Goal: Information Seeking & Learning: Learn about a topic

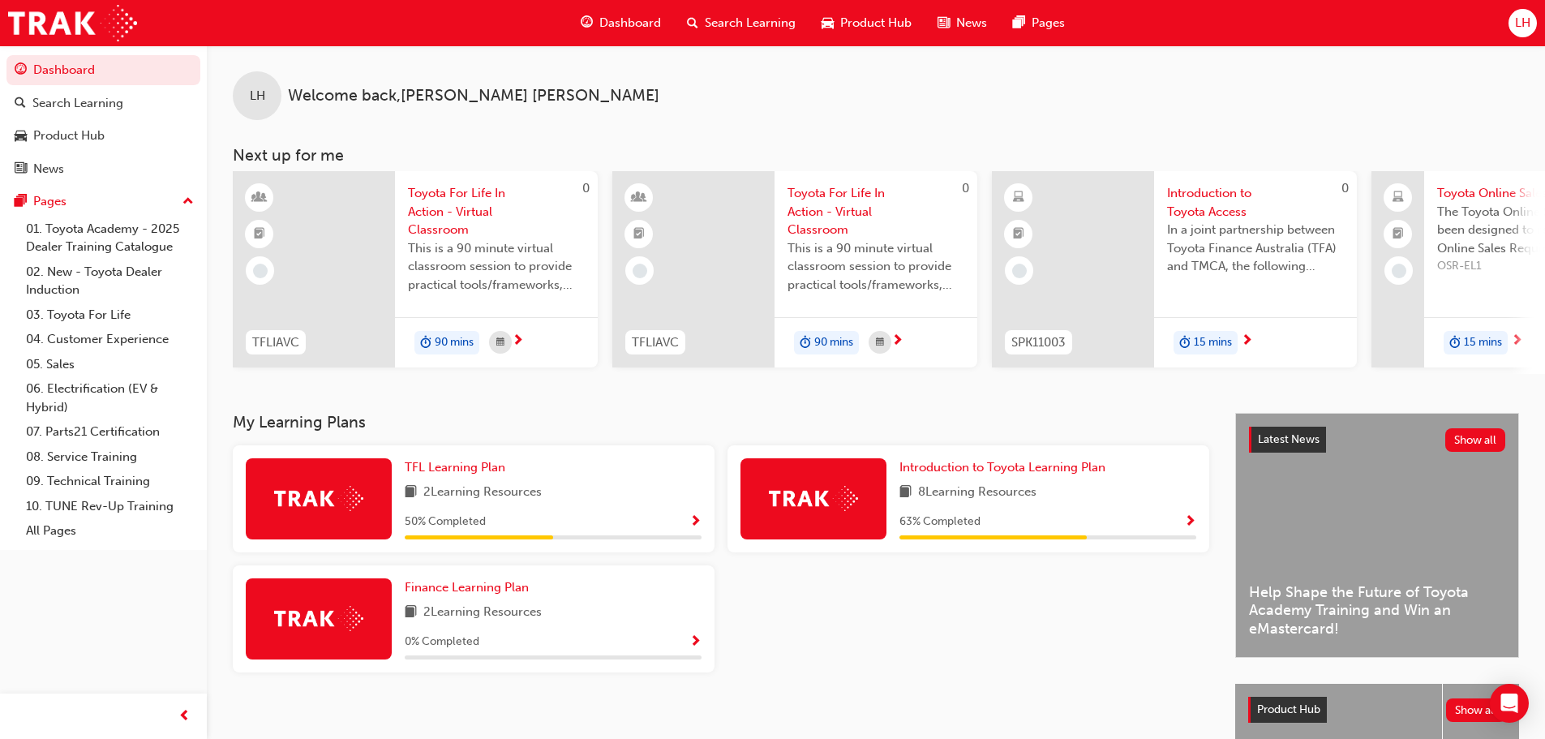
click at [703, 19] on div "Search Learning" at bounding box center [741, 22] width 135 height 33
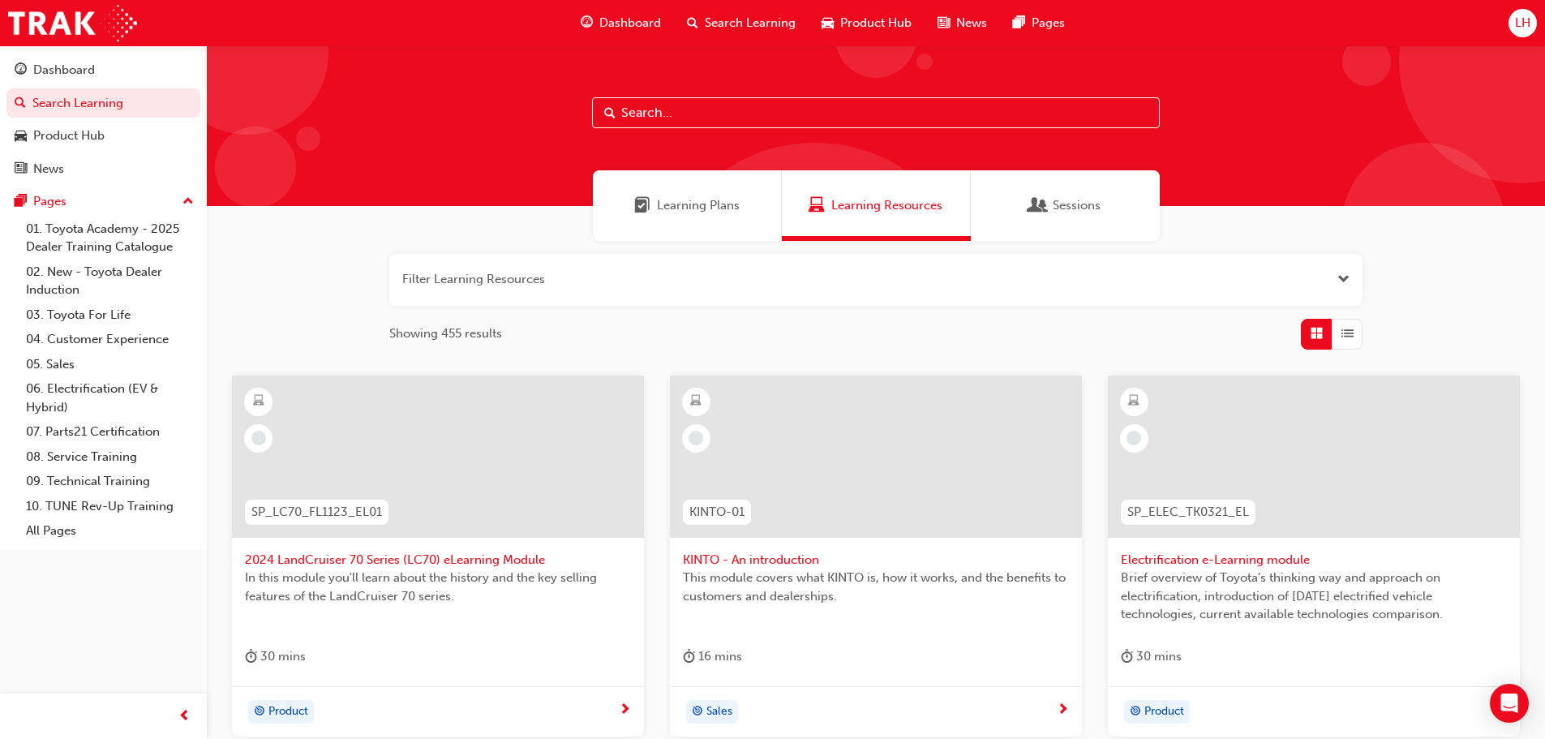
click at [655, 116] on input "text" at bounding box center [876, 112] width 568 height 31
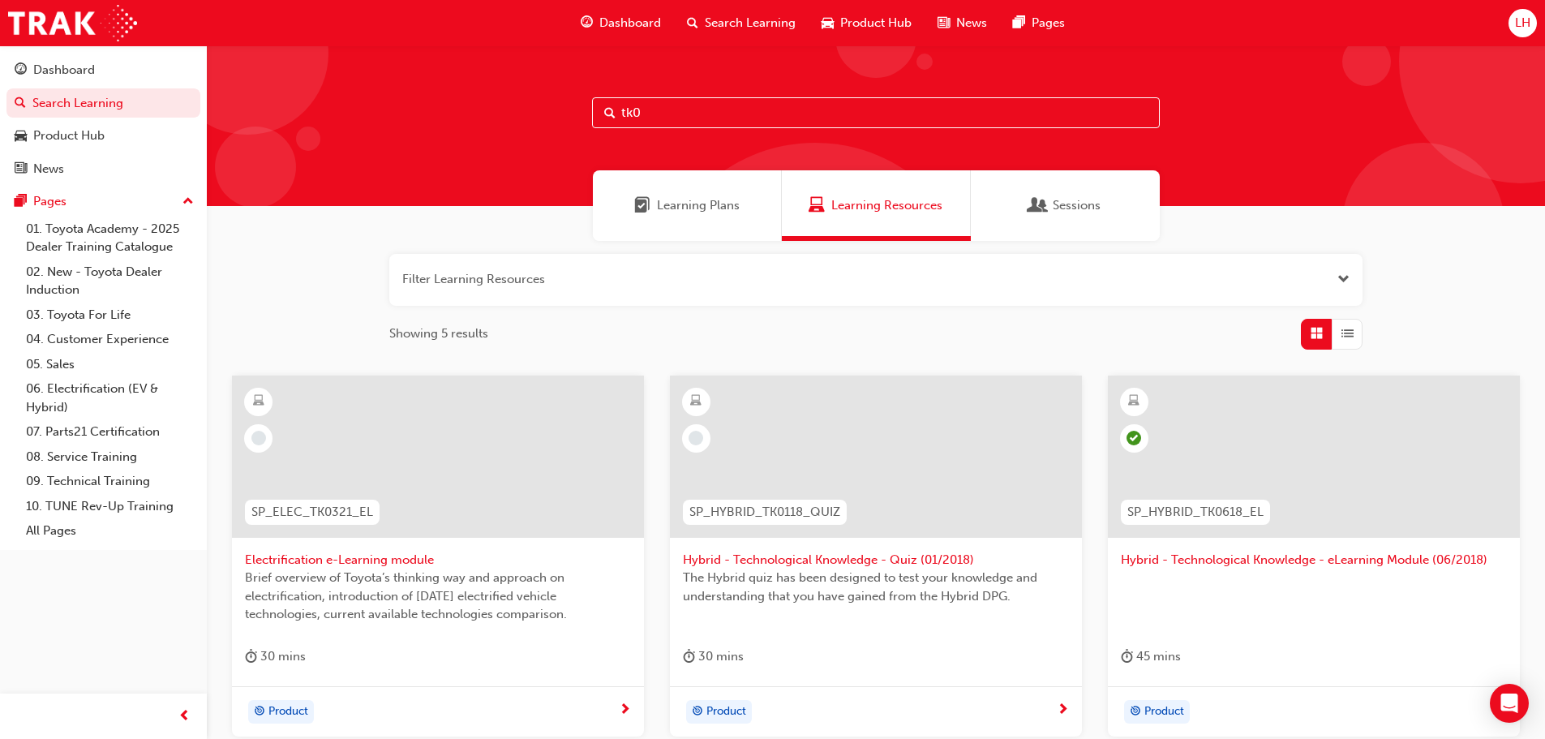
drag, startPoint x: 620, startPoint y: 115, endPoint x: 561, endPoint y: 118, distance: 58.5
click at [561, 118] on div "tk0" at bounding box center [876, 125] width 1338 height 161
paste input "SPK9103"
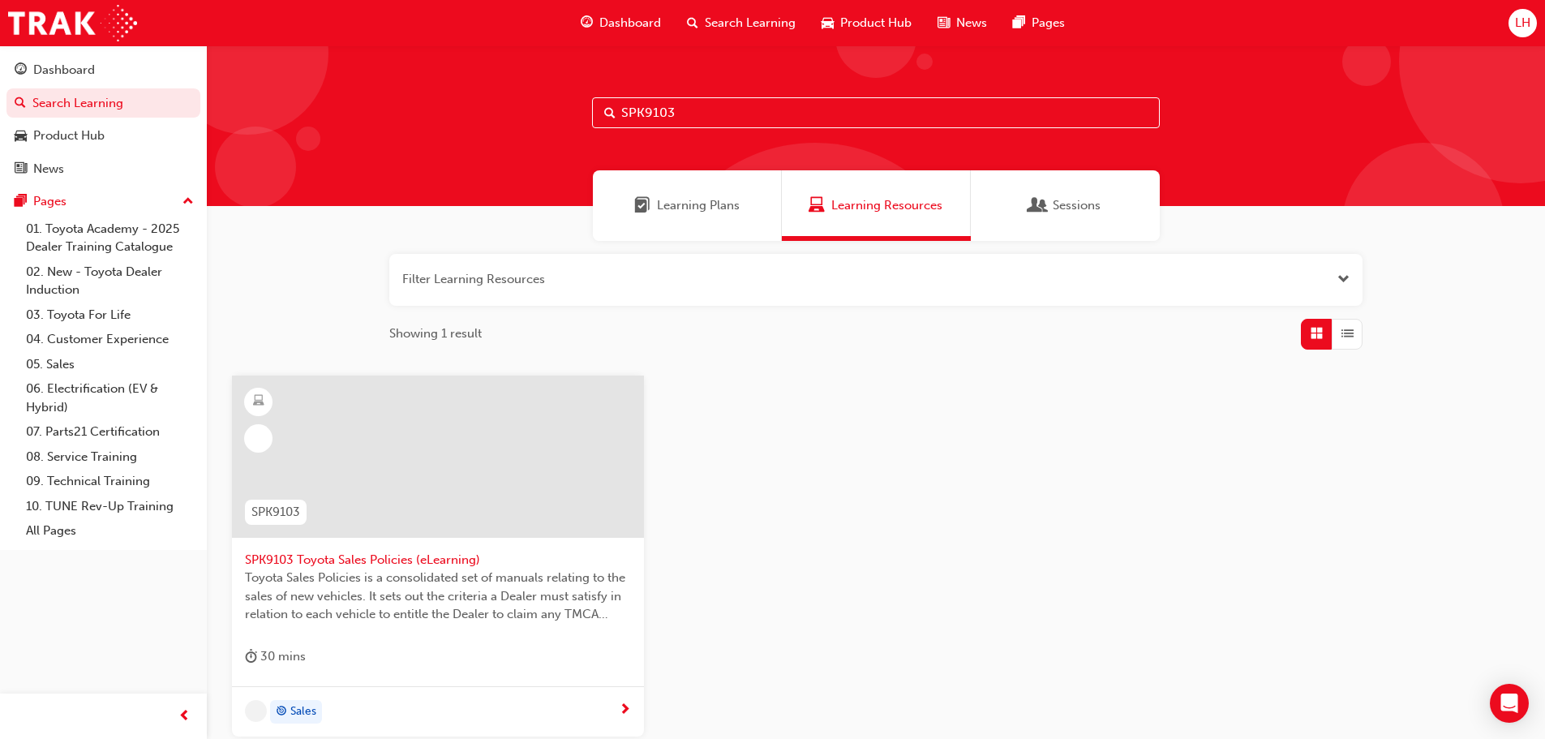
type input "SPK9103"
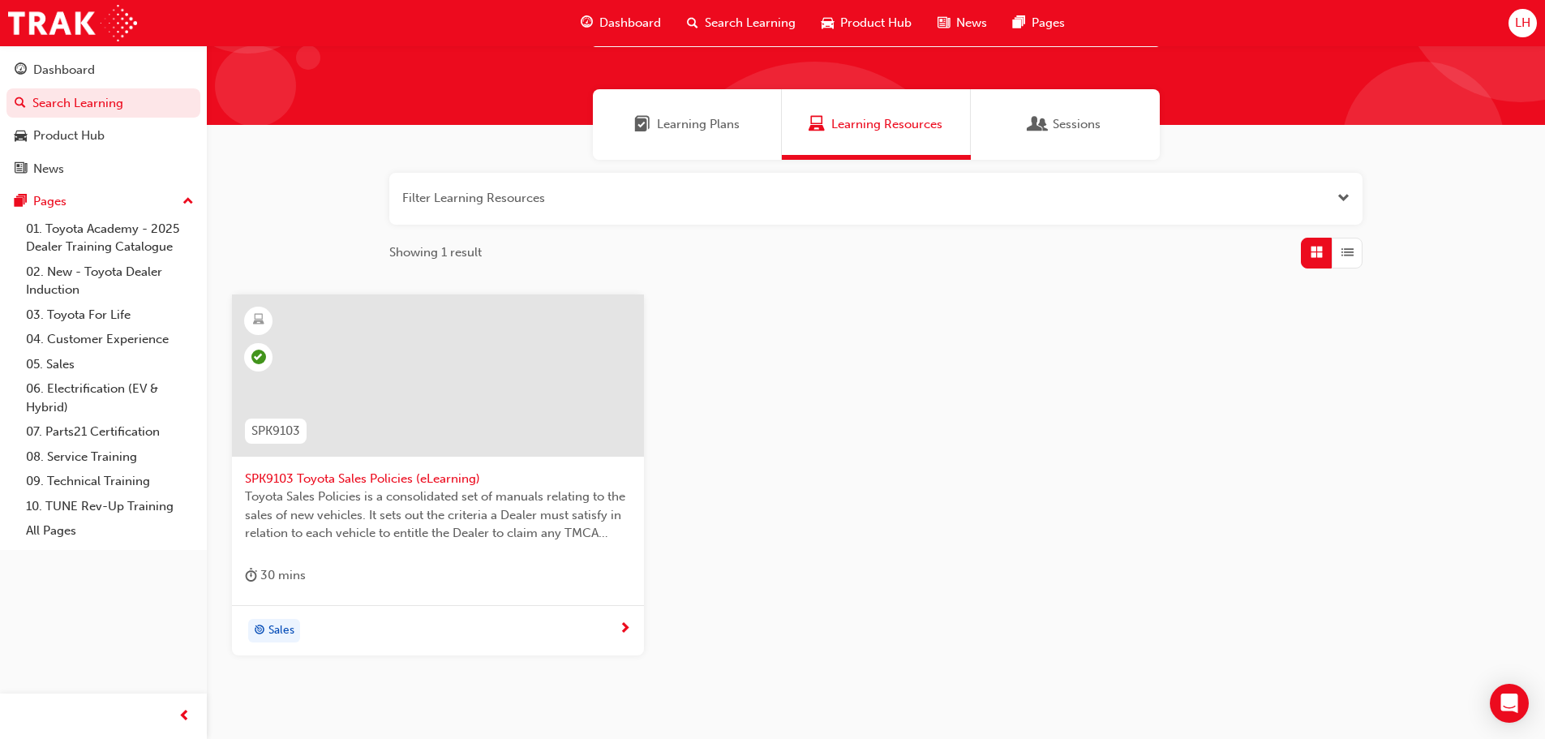
scroll to position [155, 0]
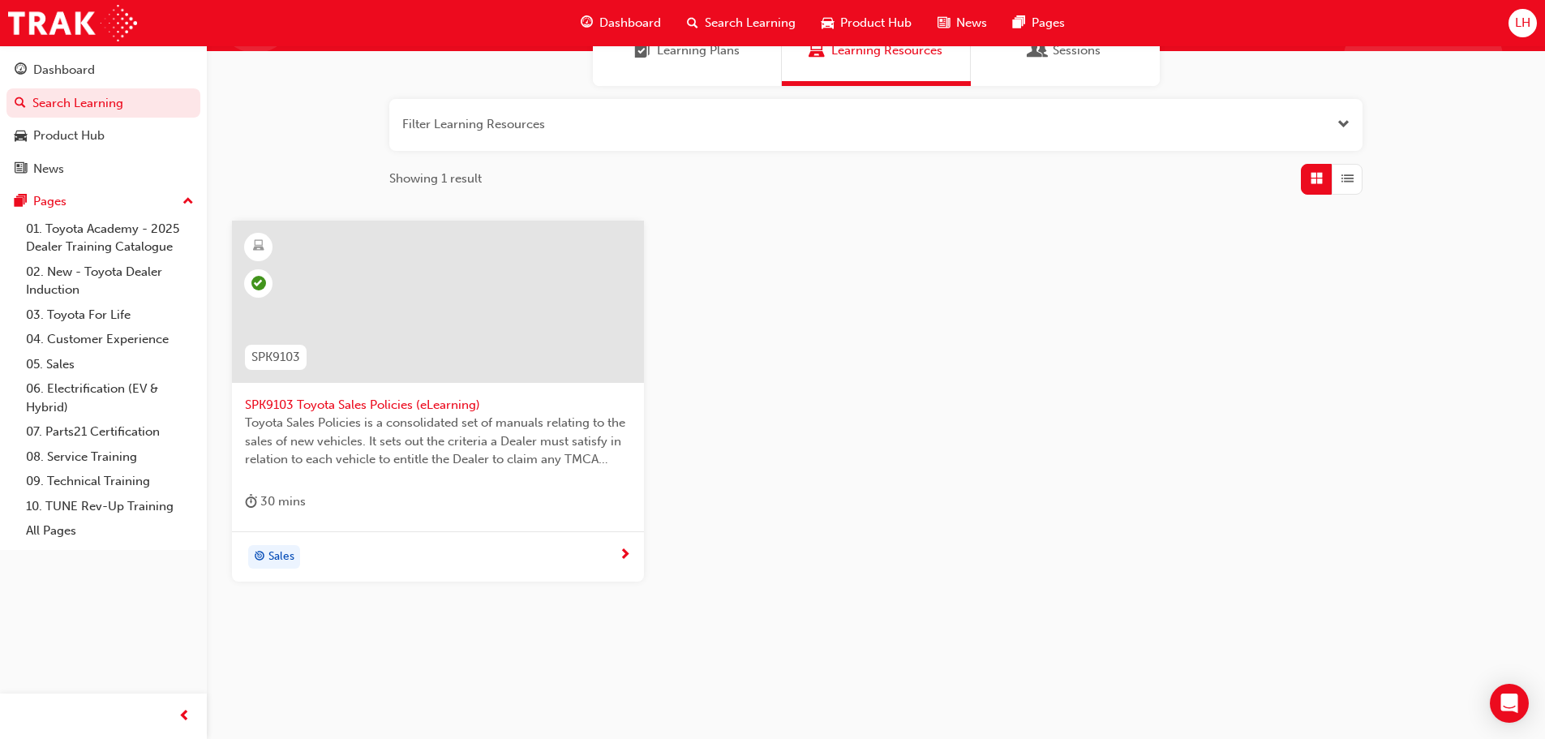
click at [563, 545] on div "Sales" at bounding box center [432, 557] width 374 height 24
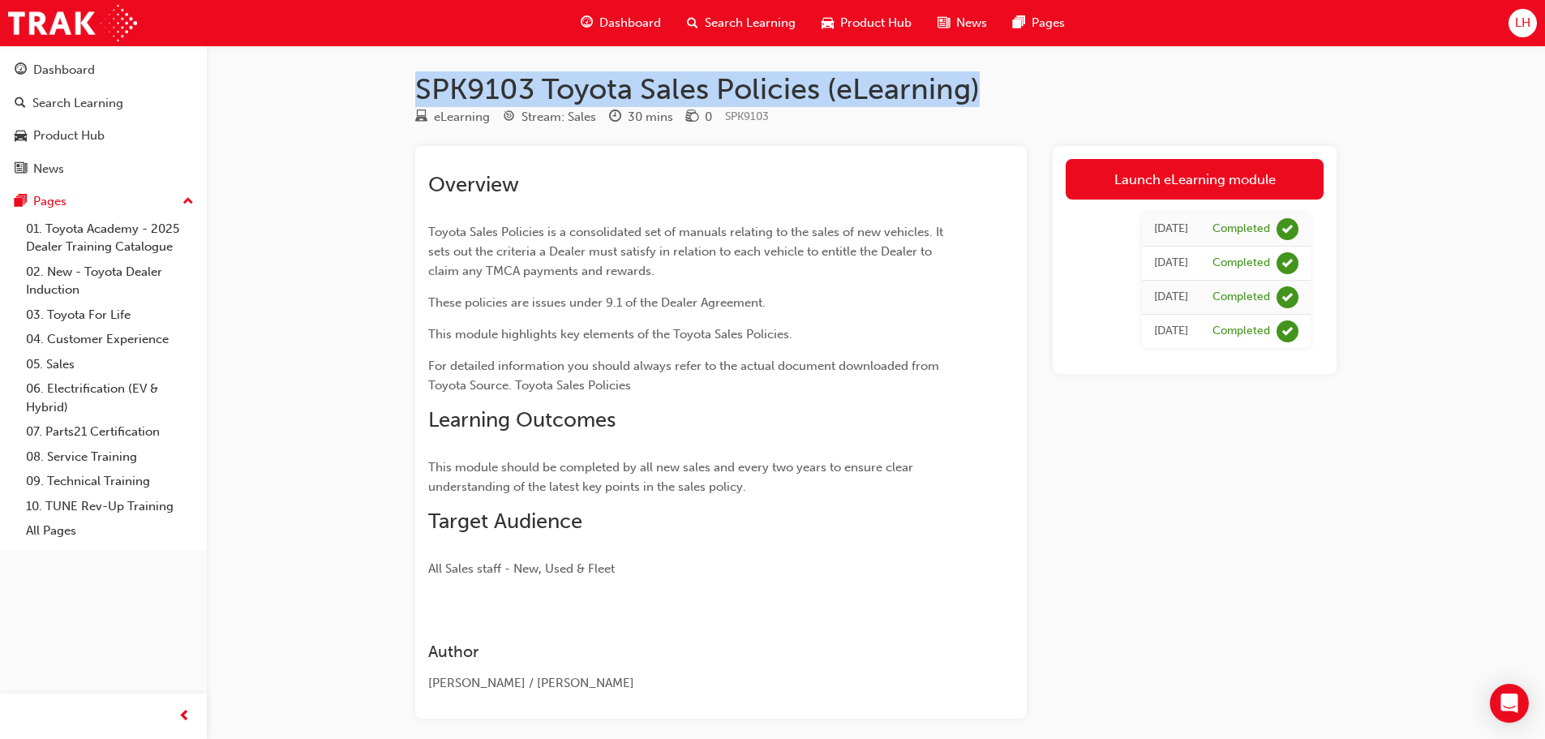
drag, startPoint x: 766, startPoint y: 96, endPoint x: 419, endPoint y: 87, distance: 347.2
click at [419, 87] on h1 "SPK9103 Toyota Sales Policies (eLearning)" at bounding box center [875, 89] width 921 height 36
click at [1134, 177] on link "Launch eLearning module" at bounding box center [1195, 179] width 258 height 41
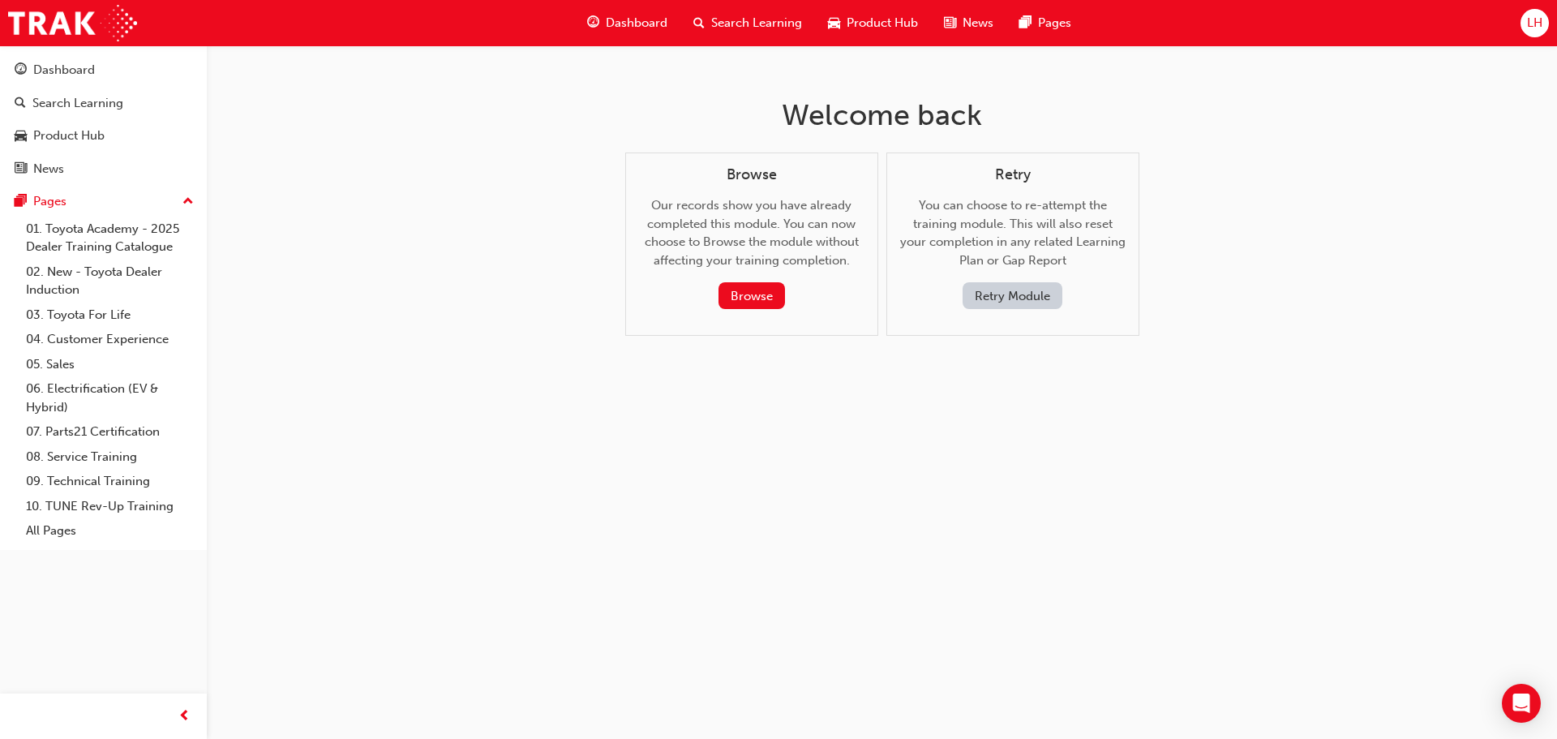
click at [1008, 297] on button "Retry Module" at bounding box center [1013, 295] width 100 height 27
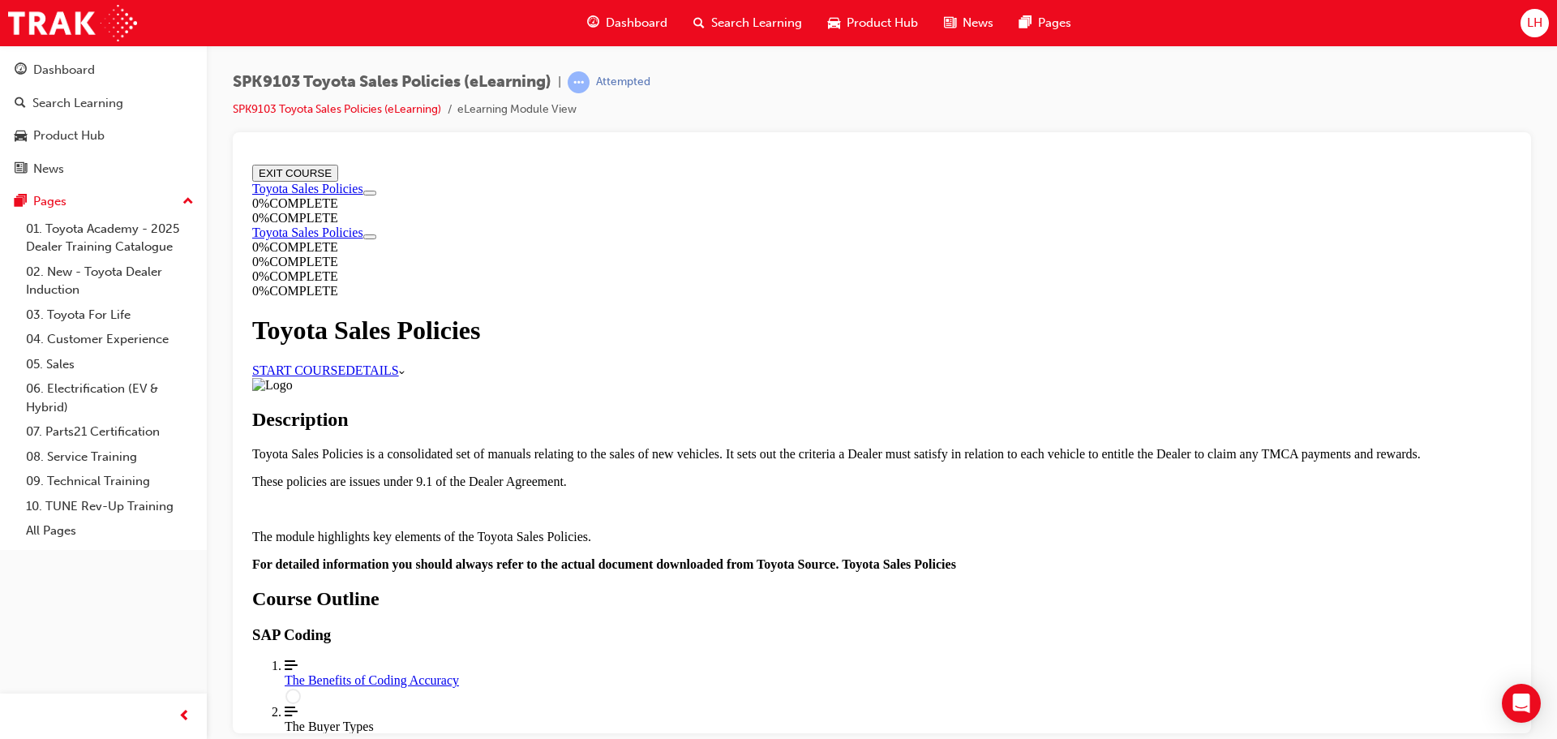
click at [345, 362] on link "START COURSE" at bounding box center [298, 369] width 93 height 14
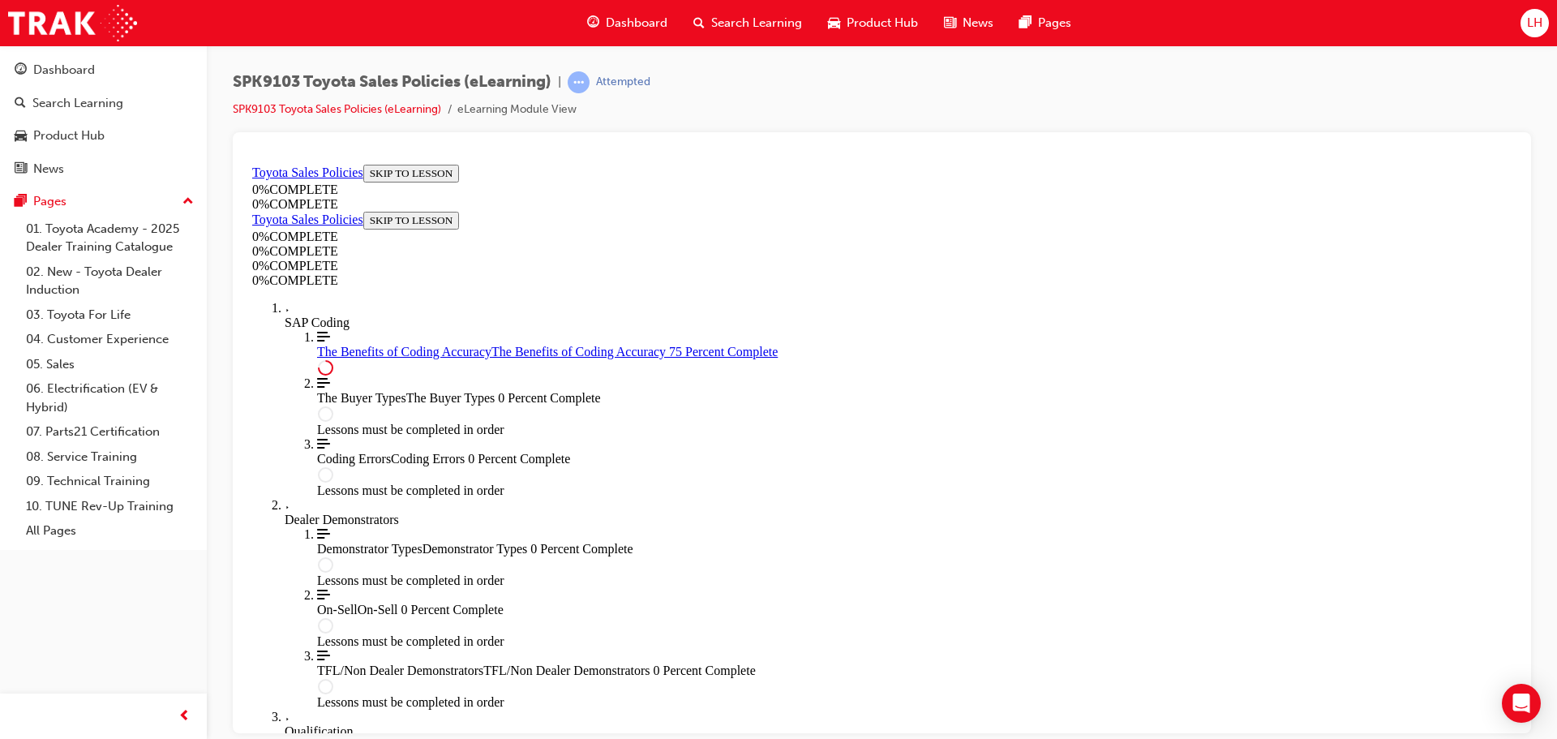
scroll to position [812, 0]
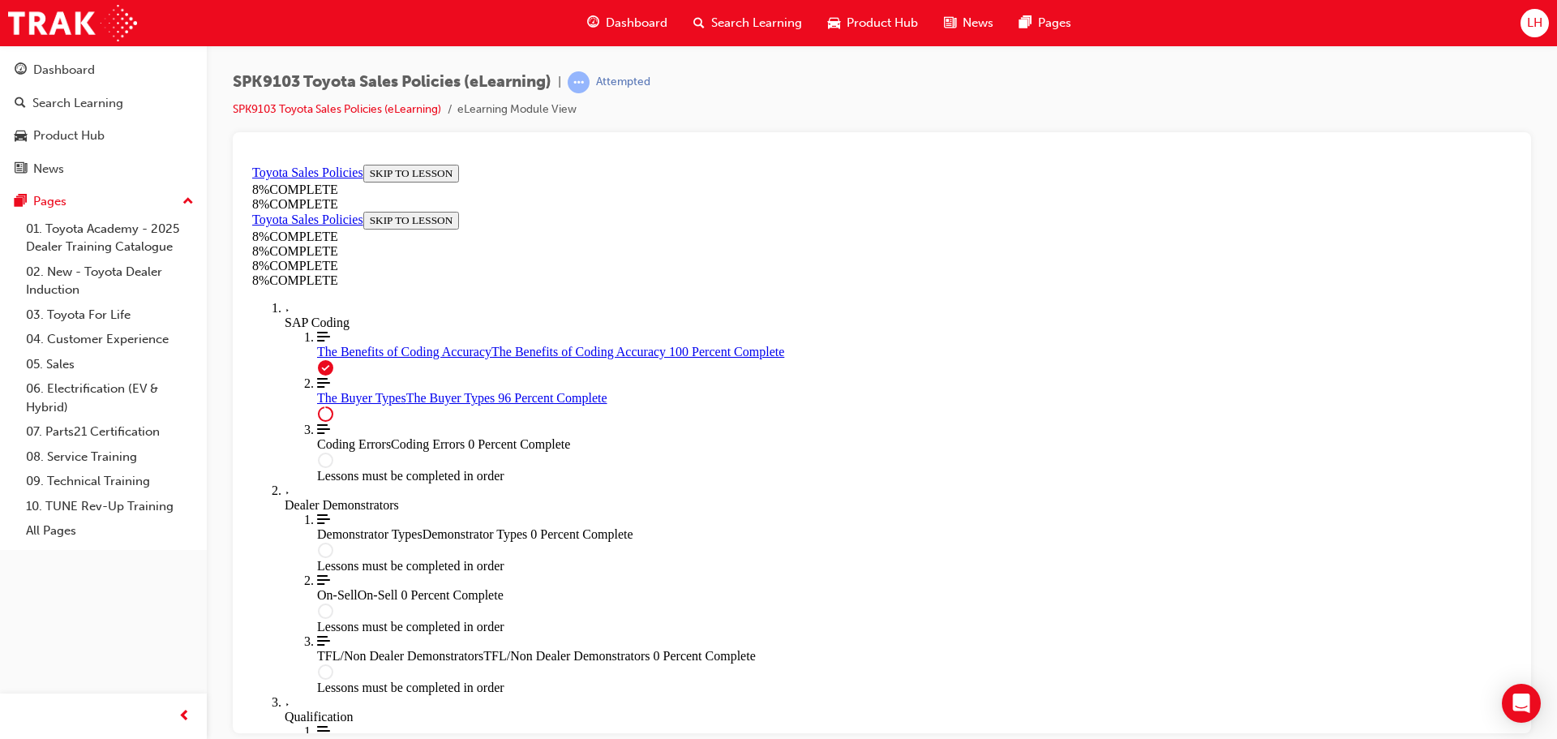
scroll to position [5495, 0]
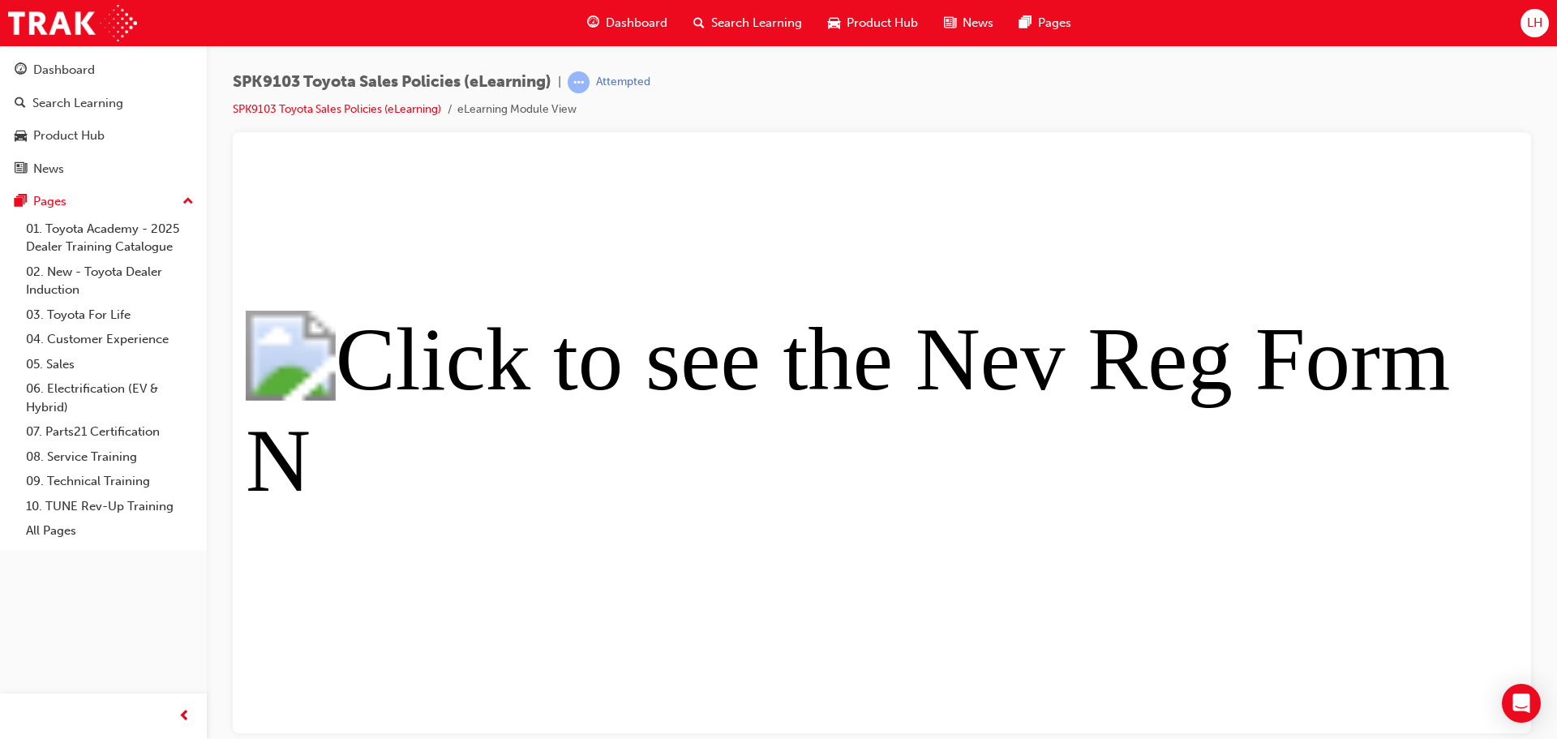
click at [906, 427] on button "Unzoom image" at bounding box center [882, 444] width 1272 height 575
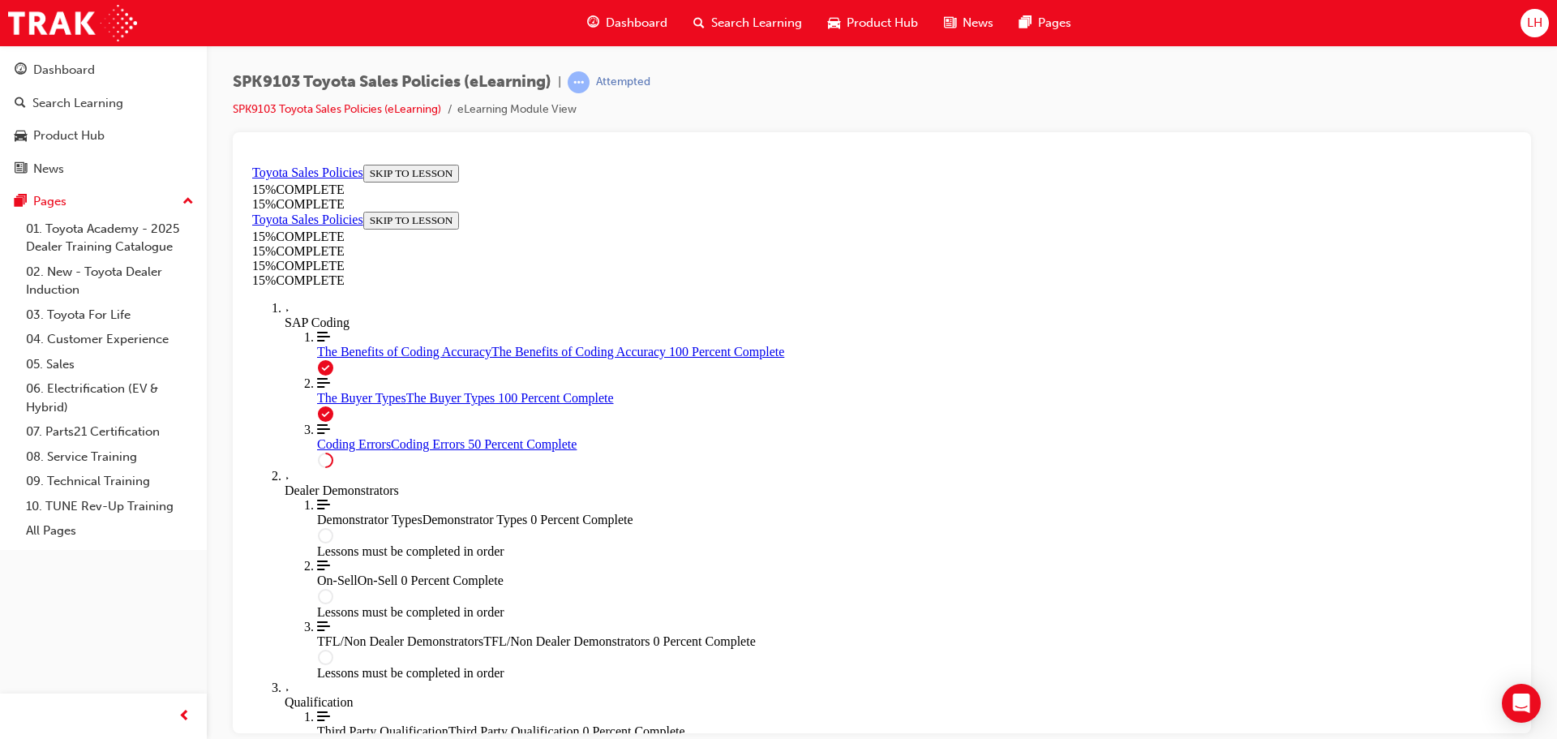
scroll to position [654, 0]
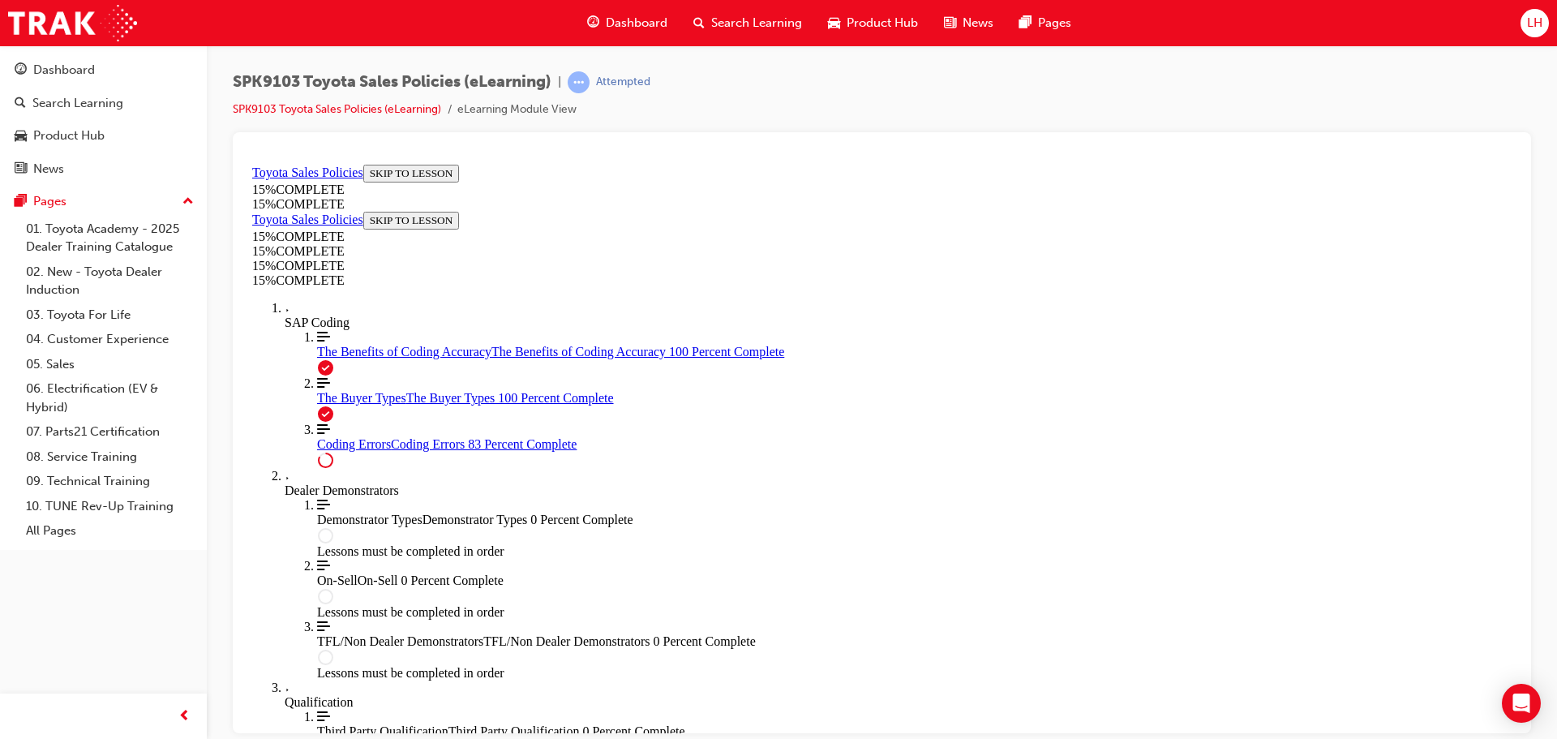
scroll to position [1772, 0]
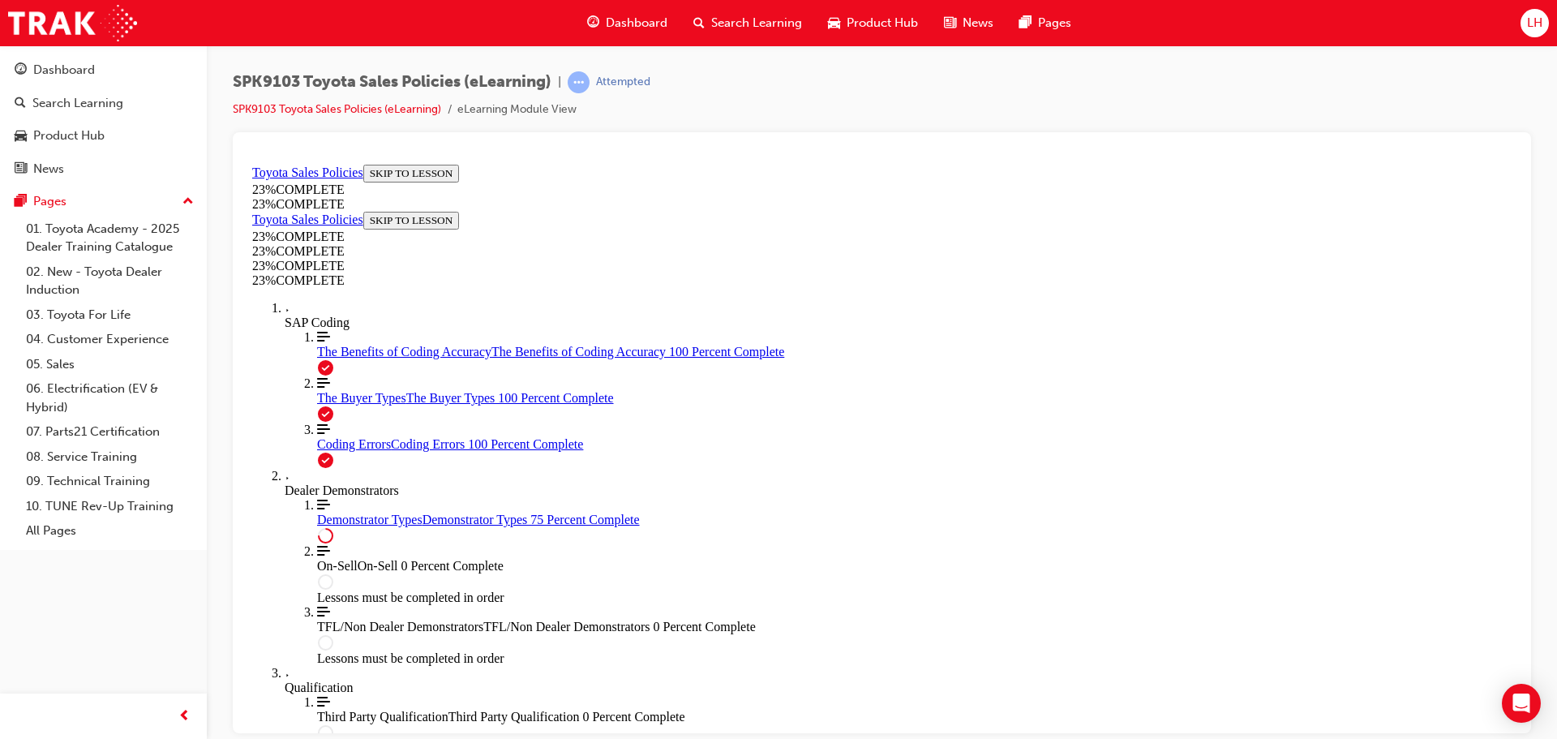
scroll to position [665, 0]
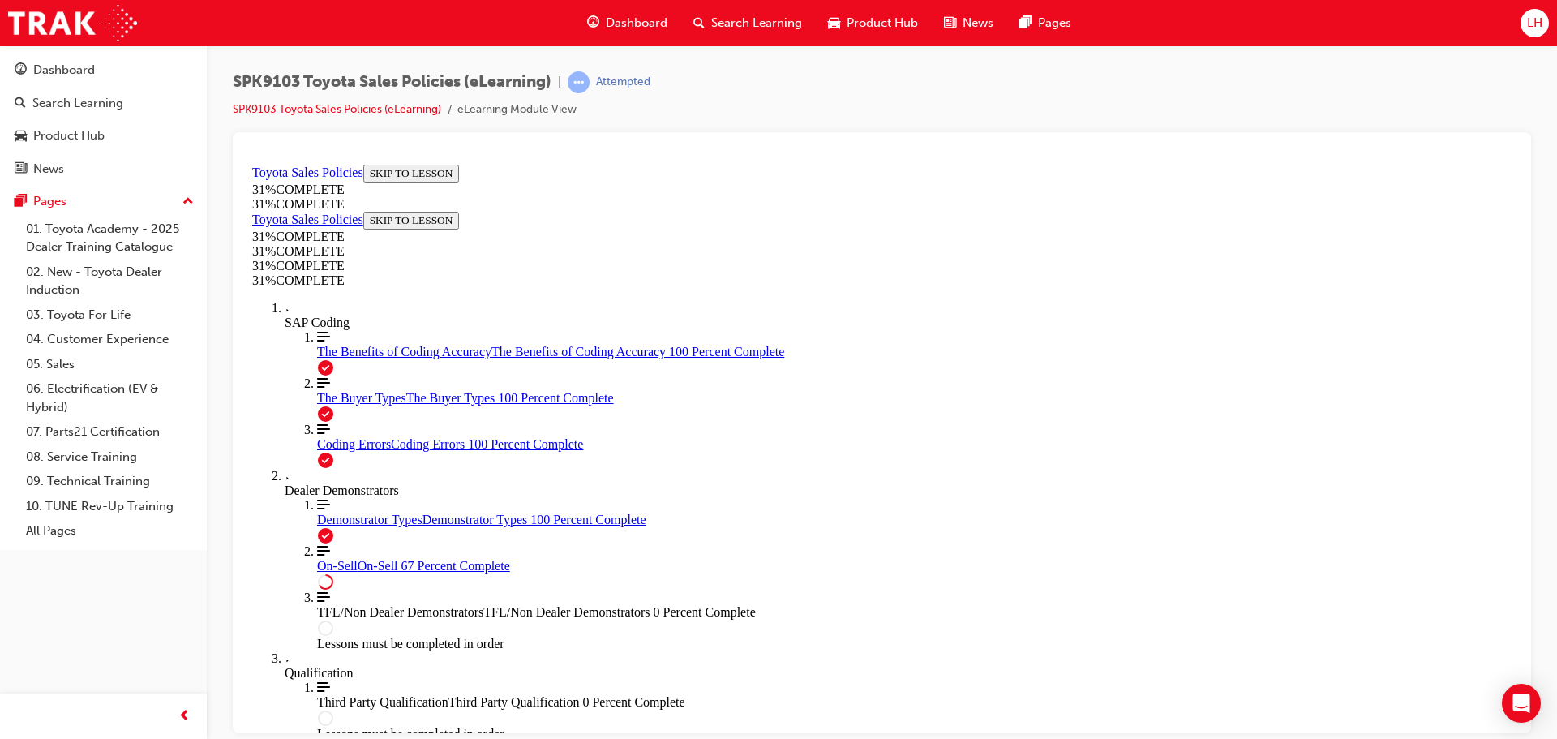
scroll to position [909, 0]
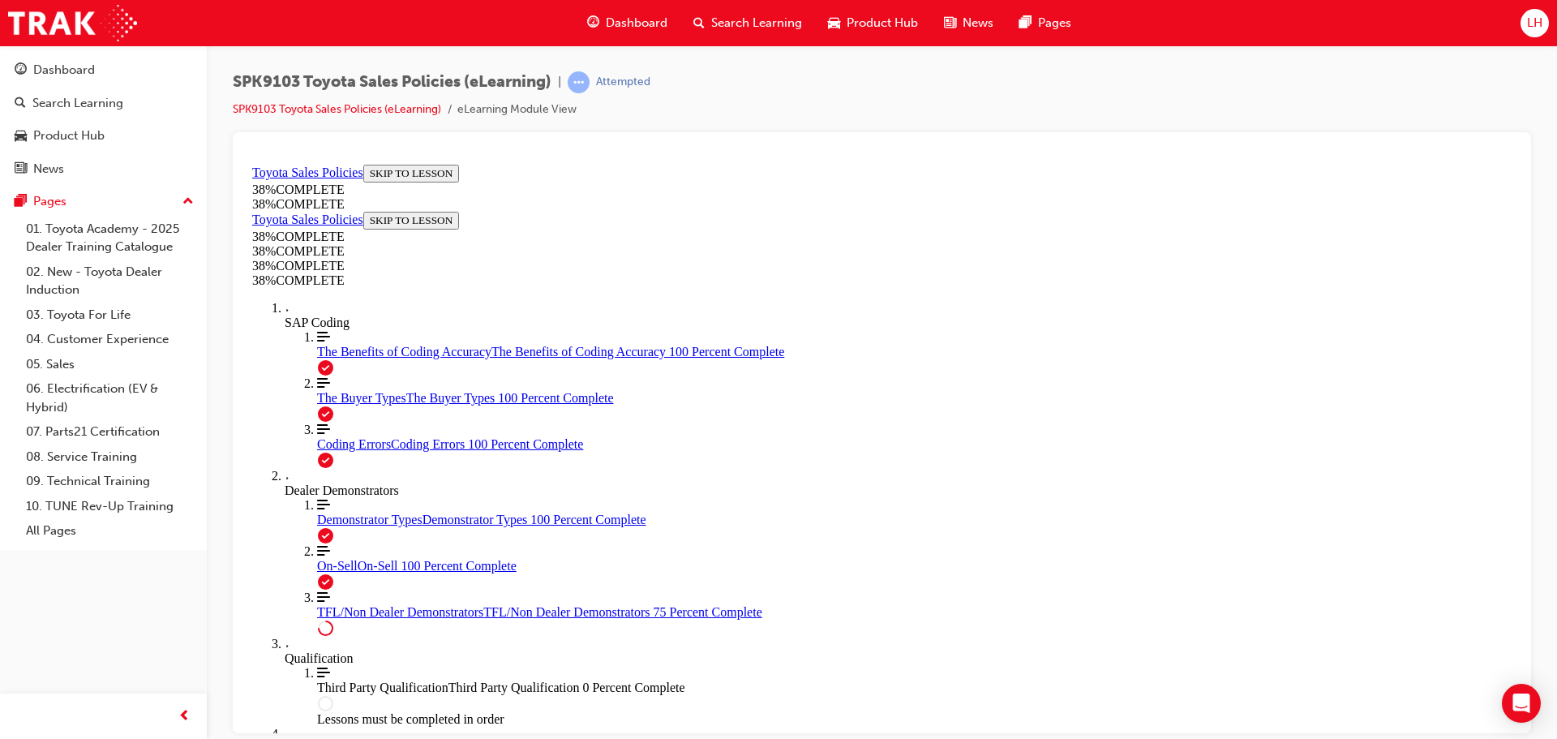
scroll to position [846, 0]
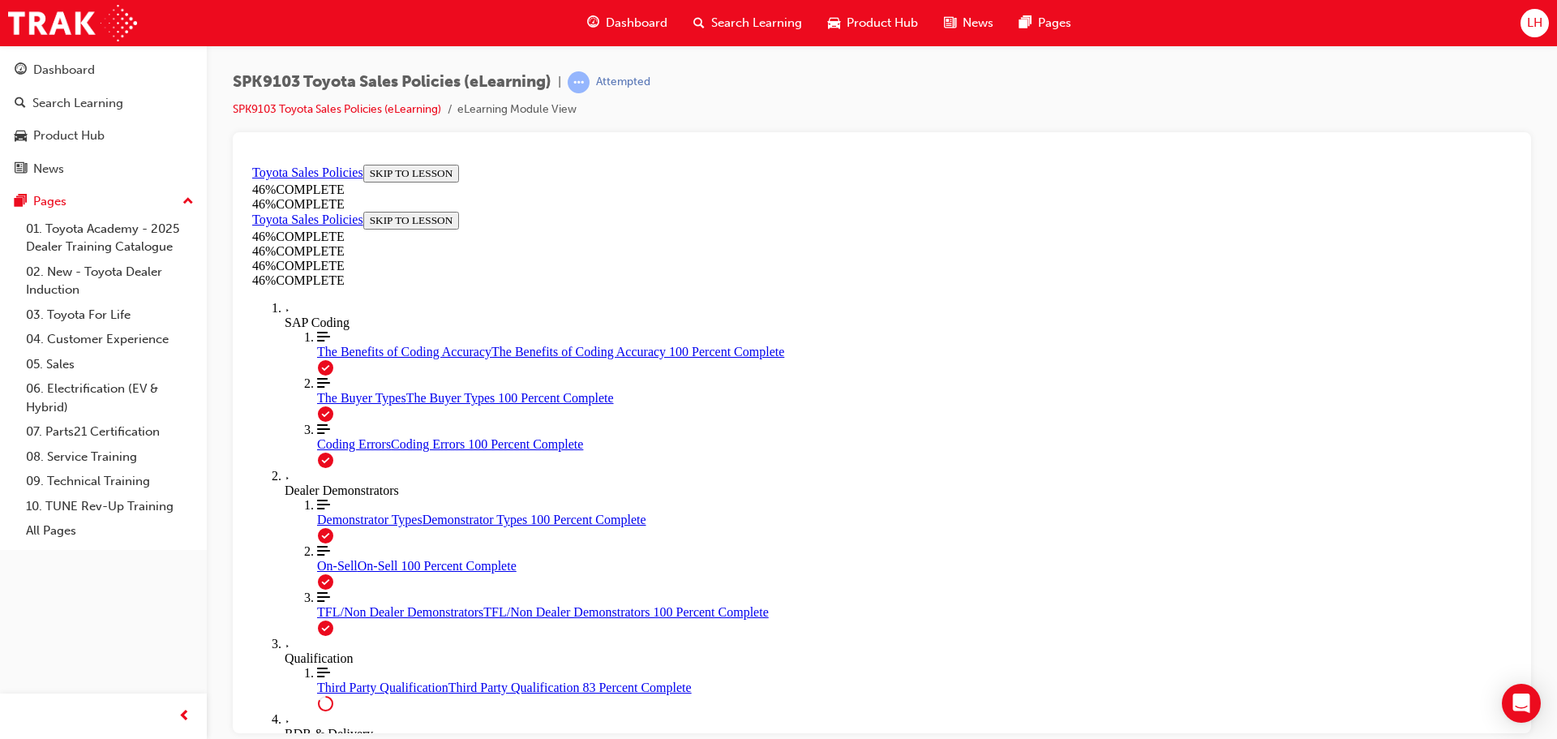
scroll to position [1277, 0]
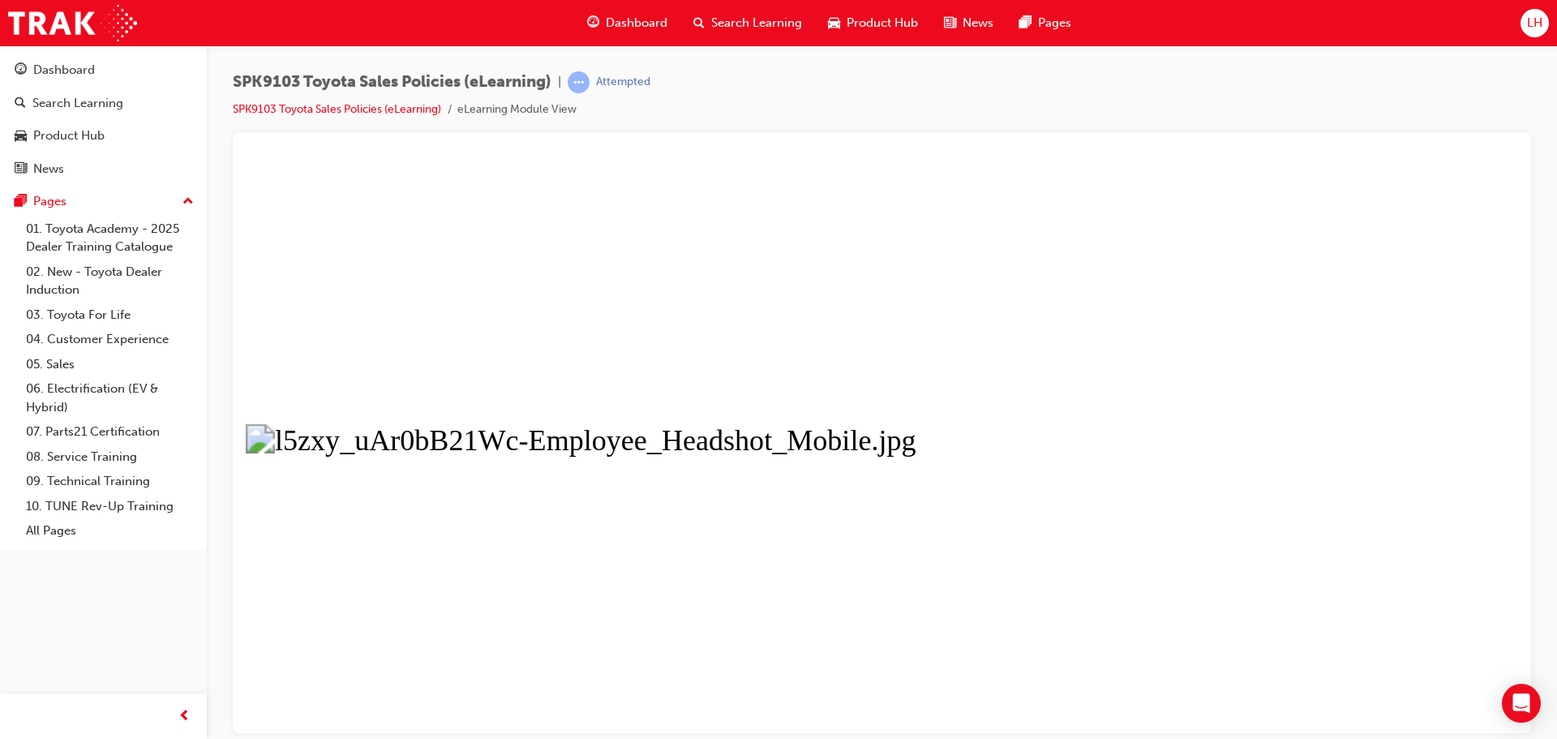
drag, startPoint x: 472, startPoint y: 180, endPoint x: 493, endPoint y: 150, distance: 36.7
click at [493, 150] on div at bounding box center [882, 151] width 1272 height 13
click at [530, 287] on button "Unzoom image" at bounding box center [882, 444] width 1272 height 575
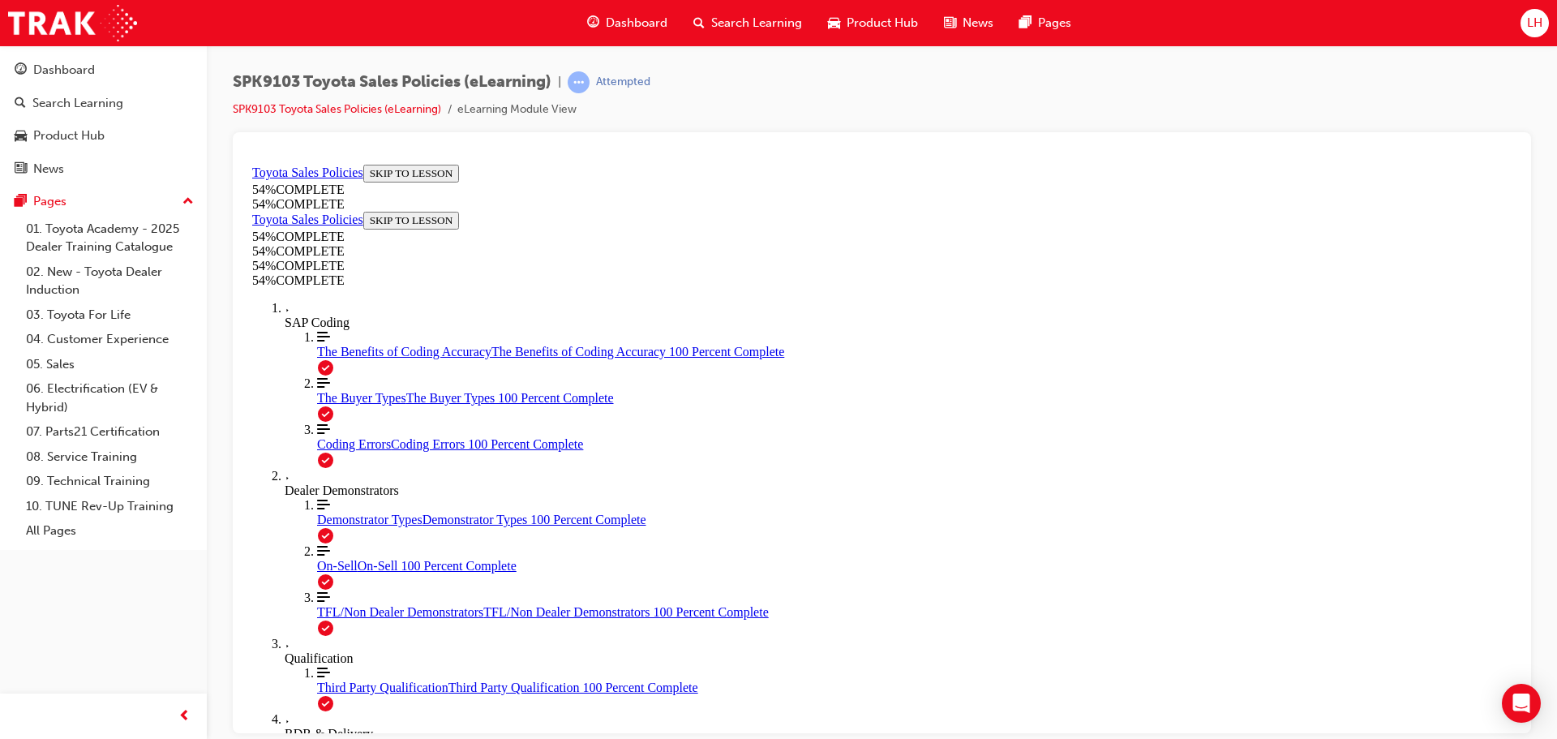
scroll to position [682, 0]
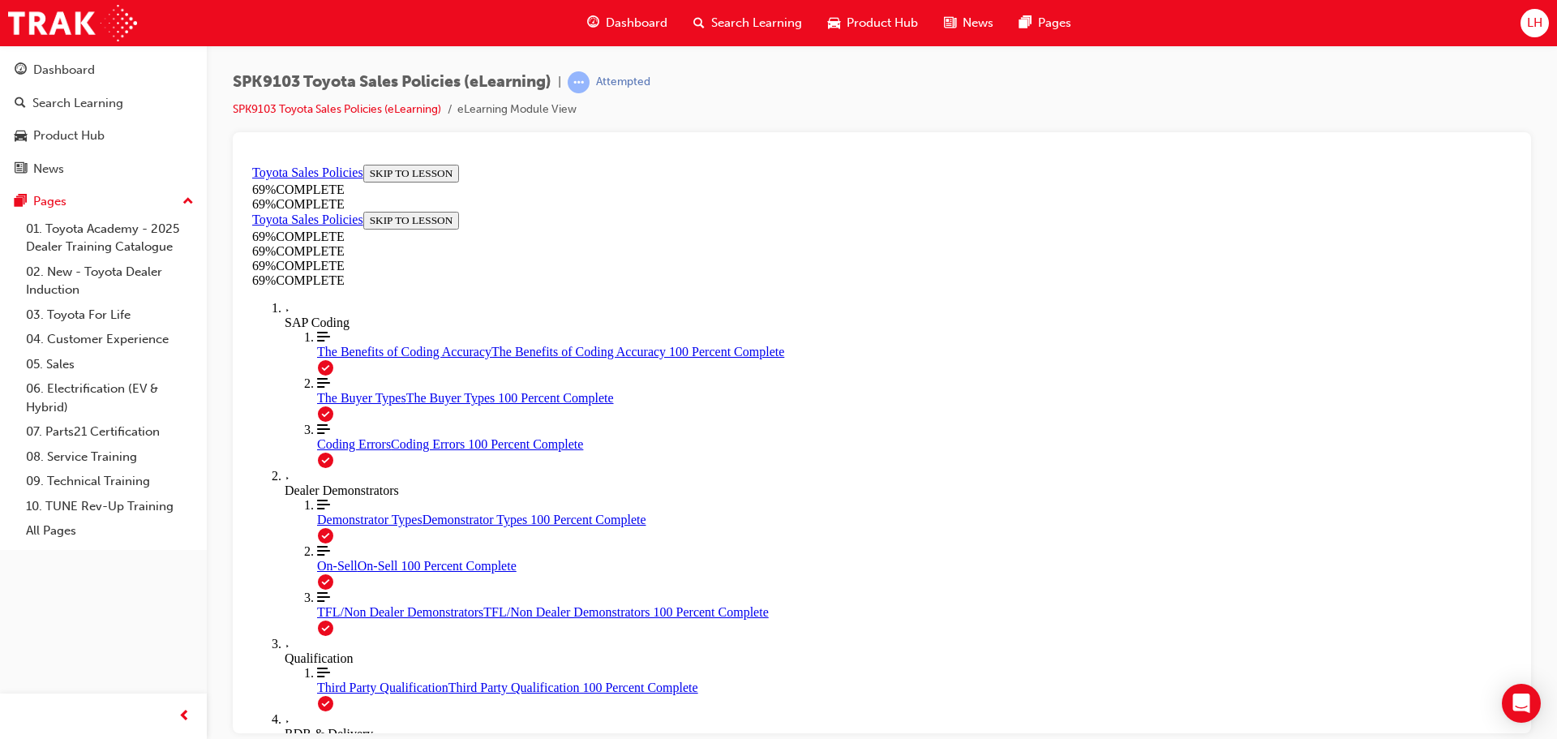
scroll to position [1151, 0]
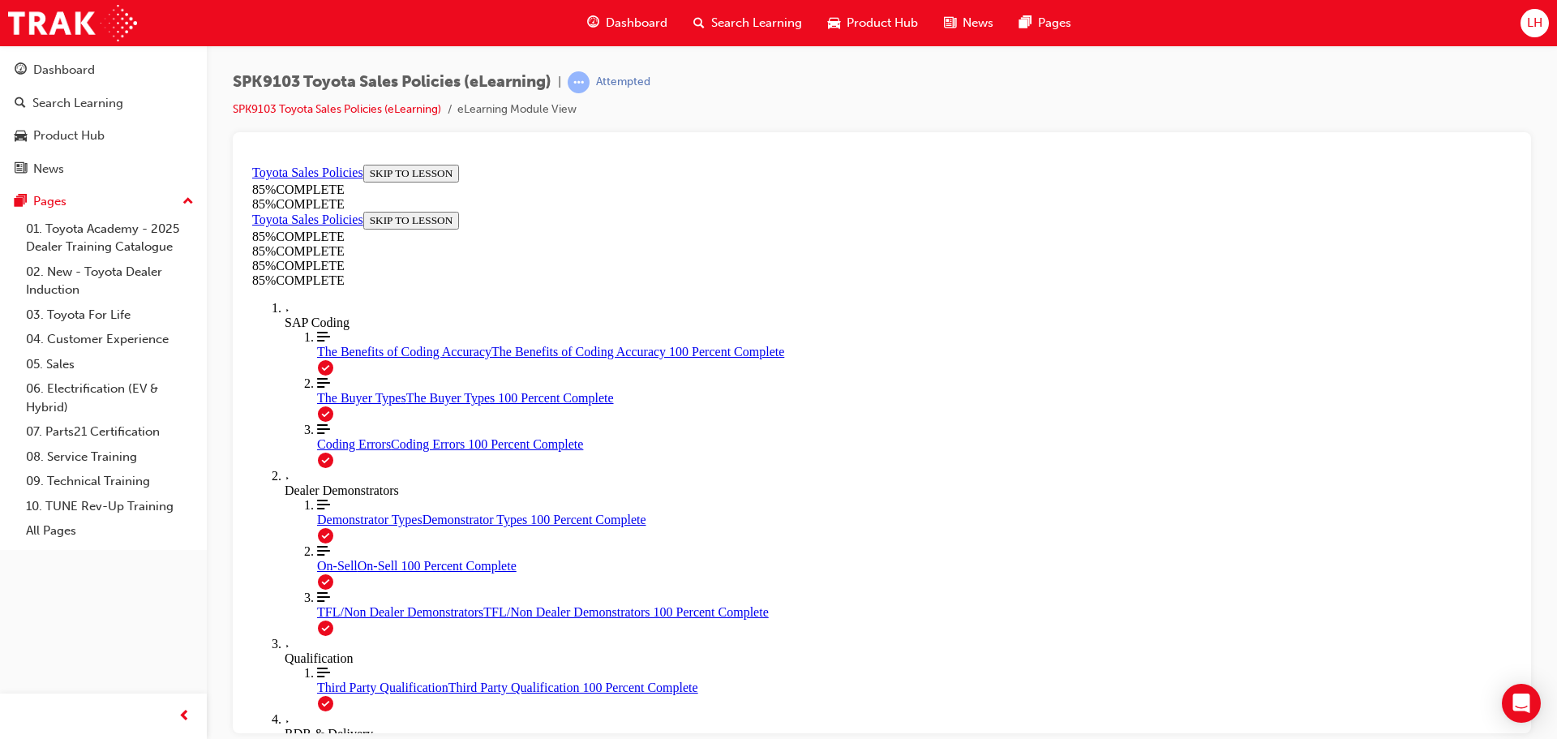
drag, startPoint x: 1515, startPoint y: 345, endPoint x: 1768, endPoint y: 557, distance: 330.4
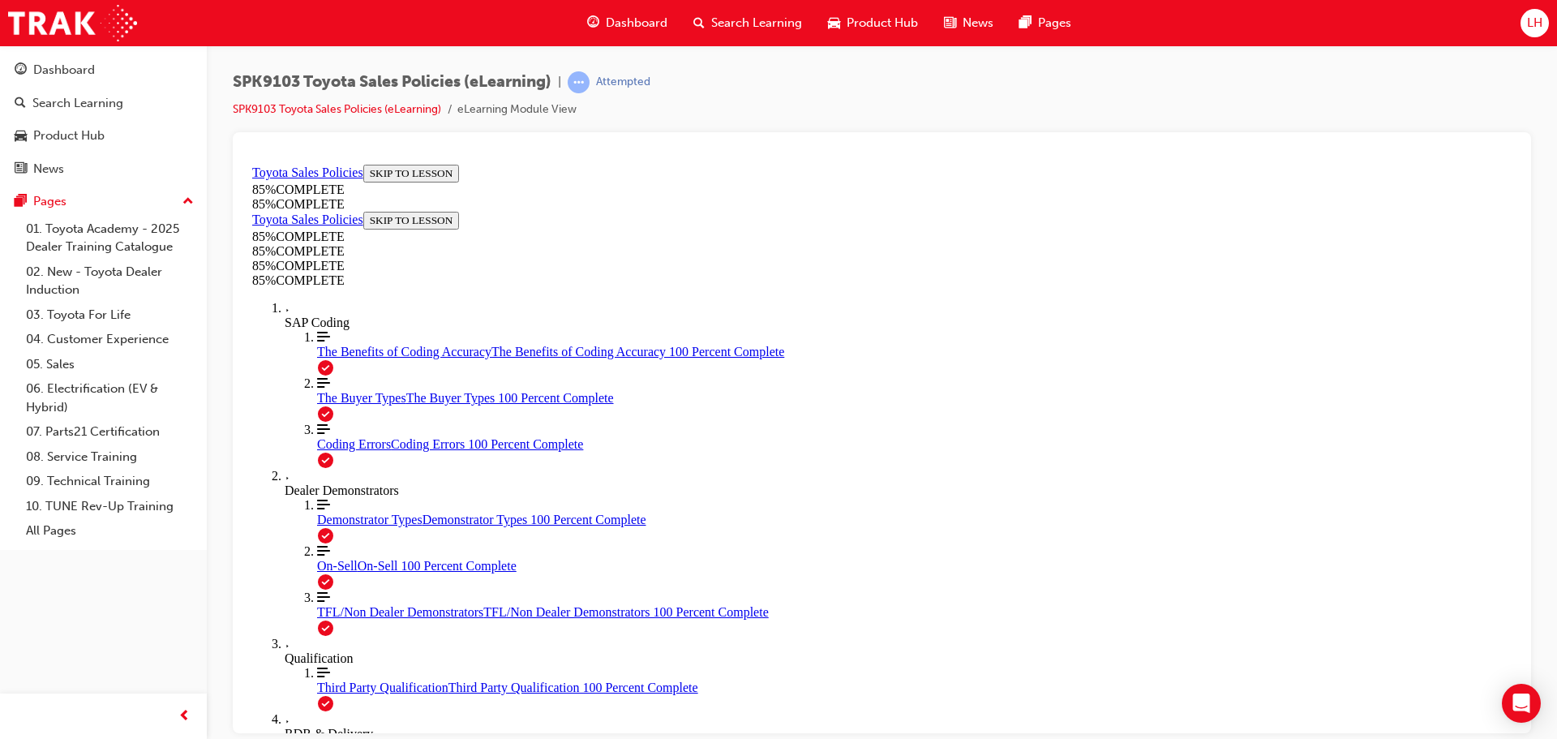
drag, startPoint x: 836, startPoint y: 513, endPoint x: 937, endPoint y: 341, distance: 199.9
drag, startPoint x: 945, startPoint y: 338, endPoint x: 742, endPoint y: 551, distance: 293.7
drag, startPoint x: 976, startPoint y: 366, endPoint x: 774, endPoint y: 586, distance: 299.0
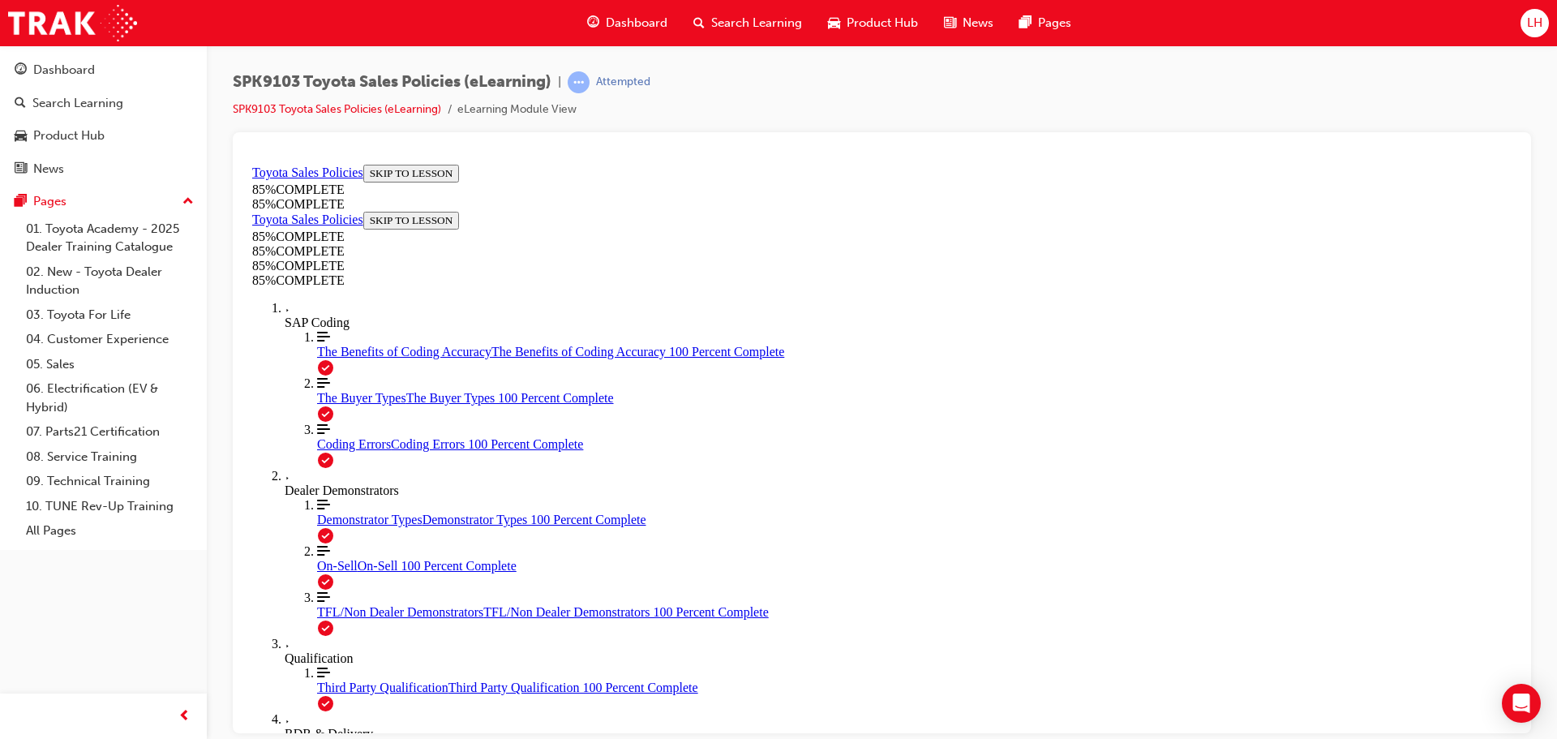
drag, startPoint x: 990, startPoint y: 387, endPoint x: 1173, endPoint y: 590, distance: 273.3
drag, startPoint x: 998, startPoint y: 375, endPoint x: 800, endPoint y: 586, distance: 289.7
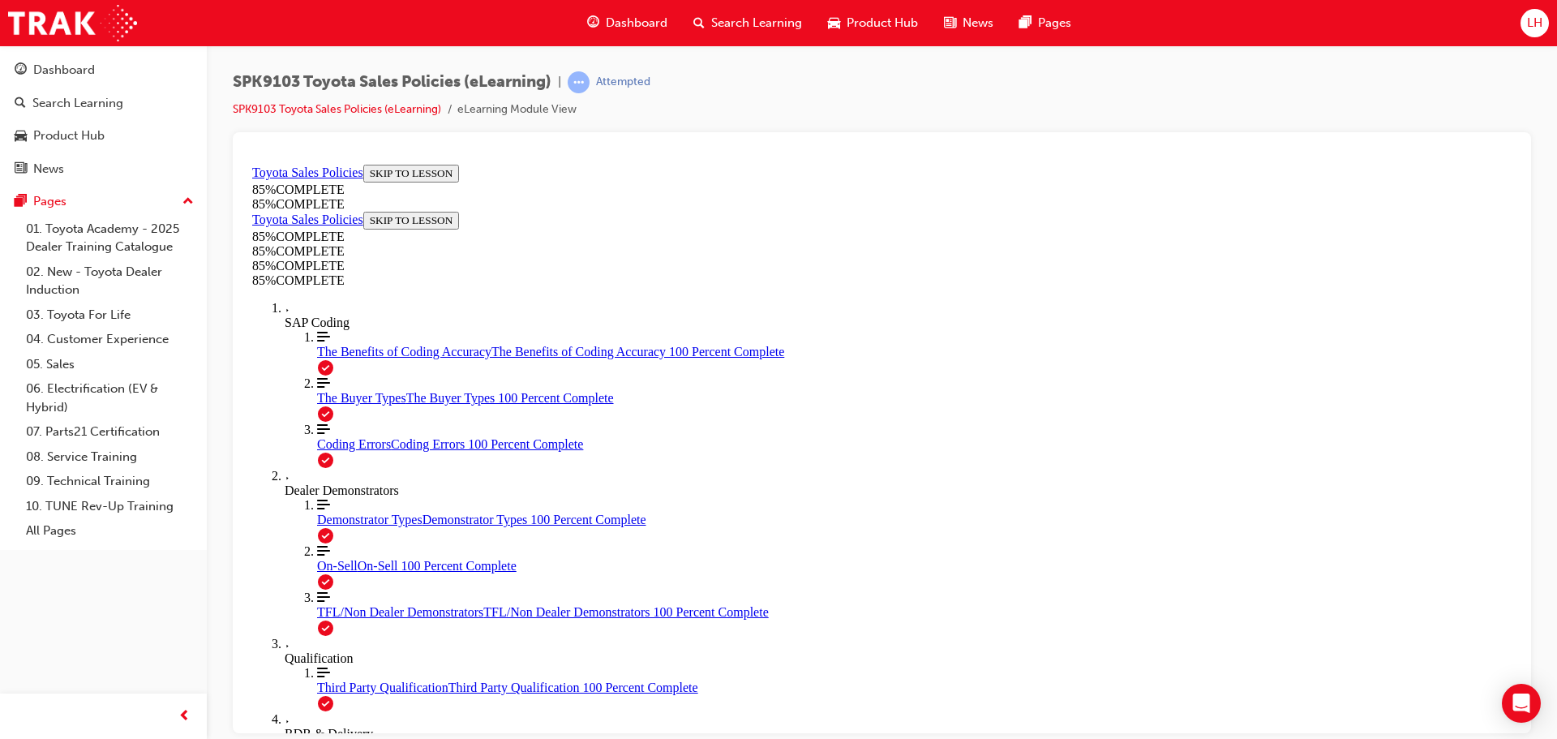
drag, startPoint x: 997, startPoint y: 359, endPoint x: 810, endPoint y: 573, distance: 284.5
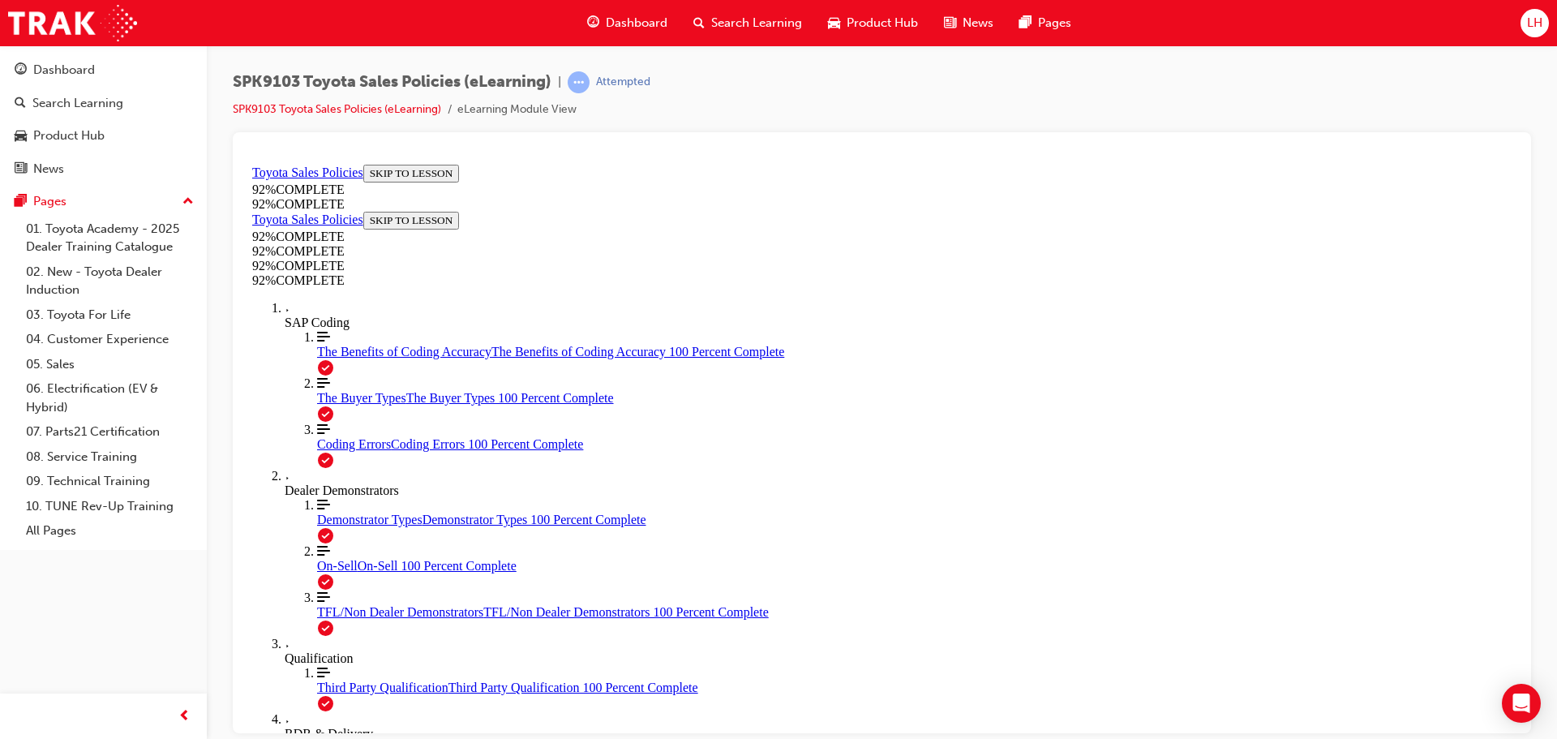
drag, startPoint x: 979, startPoint y: 643, endPoint x: 985, endPoint y: 634, distance: 11.0
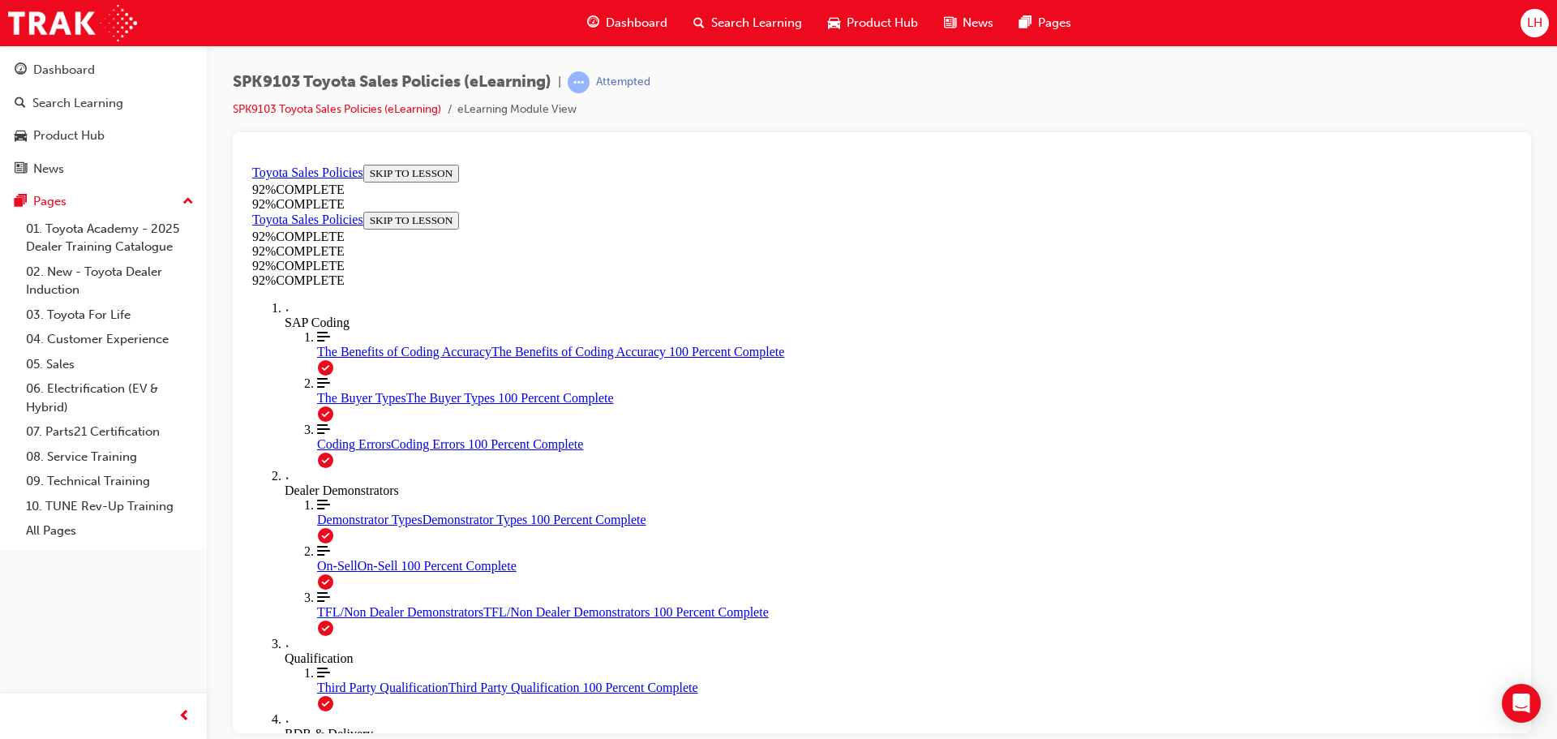
scroll to position [58, 0]
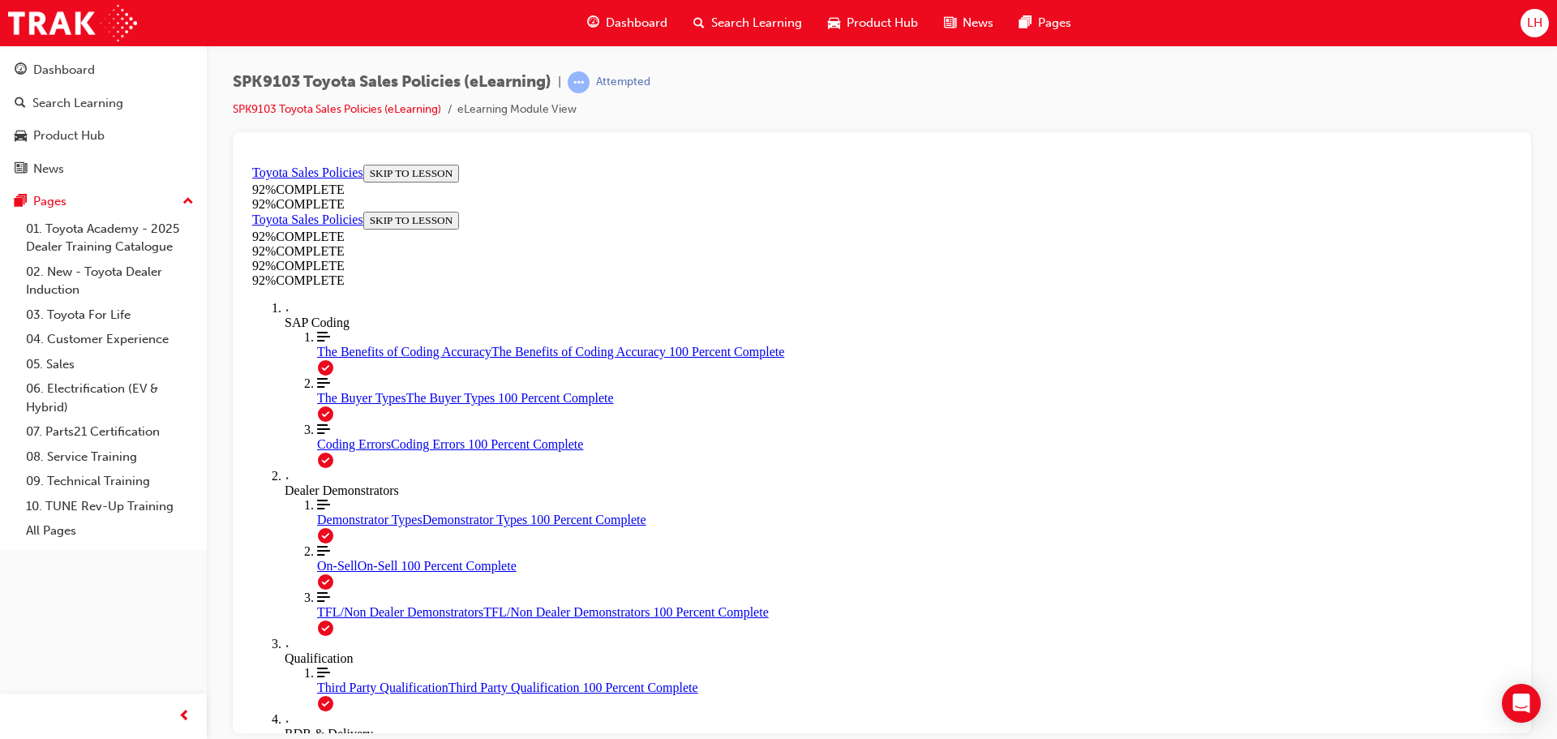
scroll to position [181, 0]
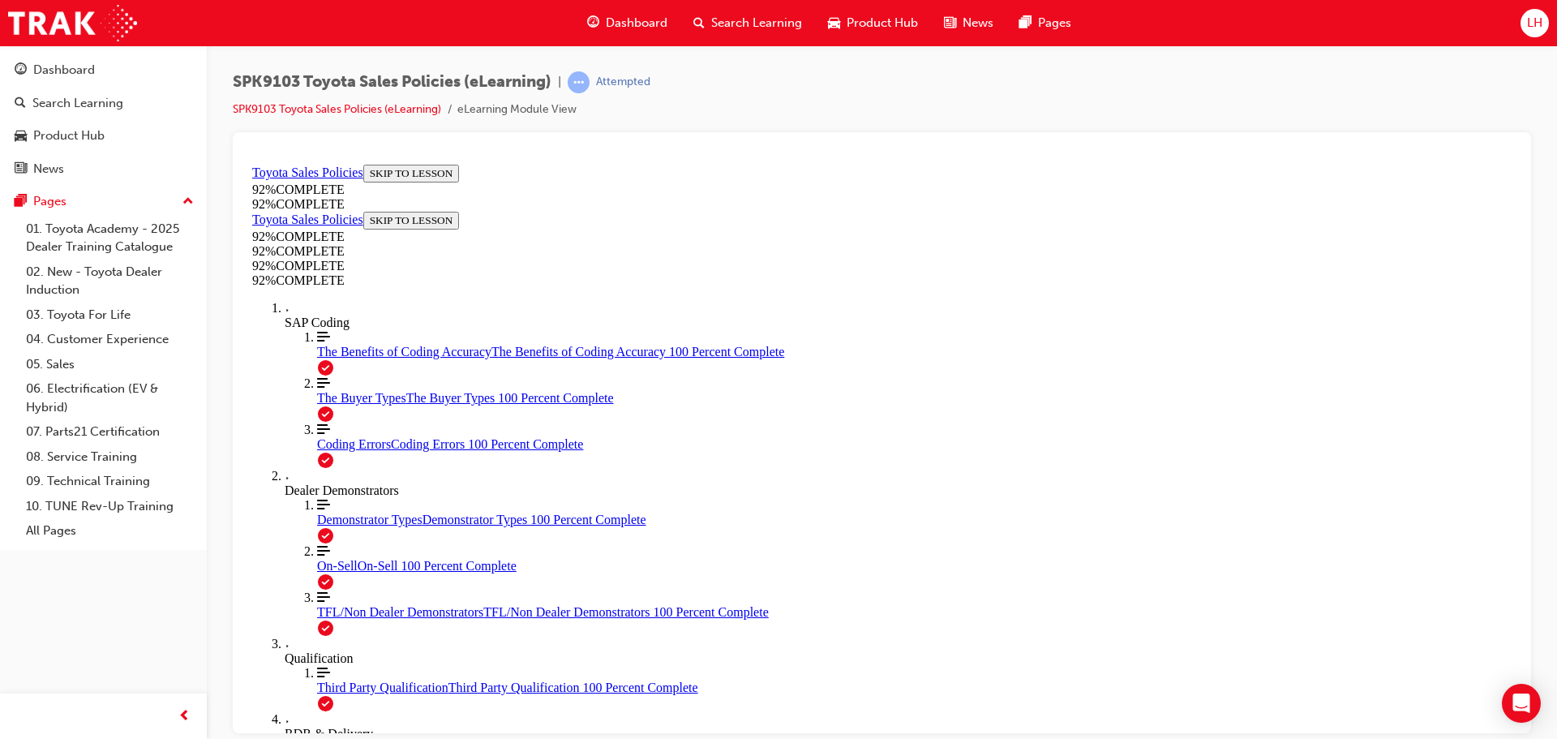
drag, startPoint x: 976, startPoint y: 627, endPoint x: 981, endPoint y: 620, distance: 9.2
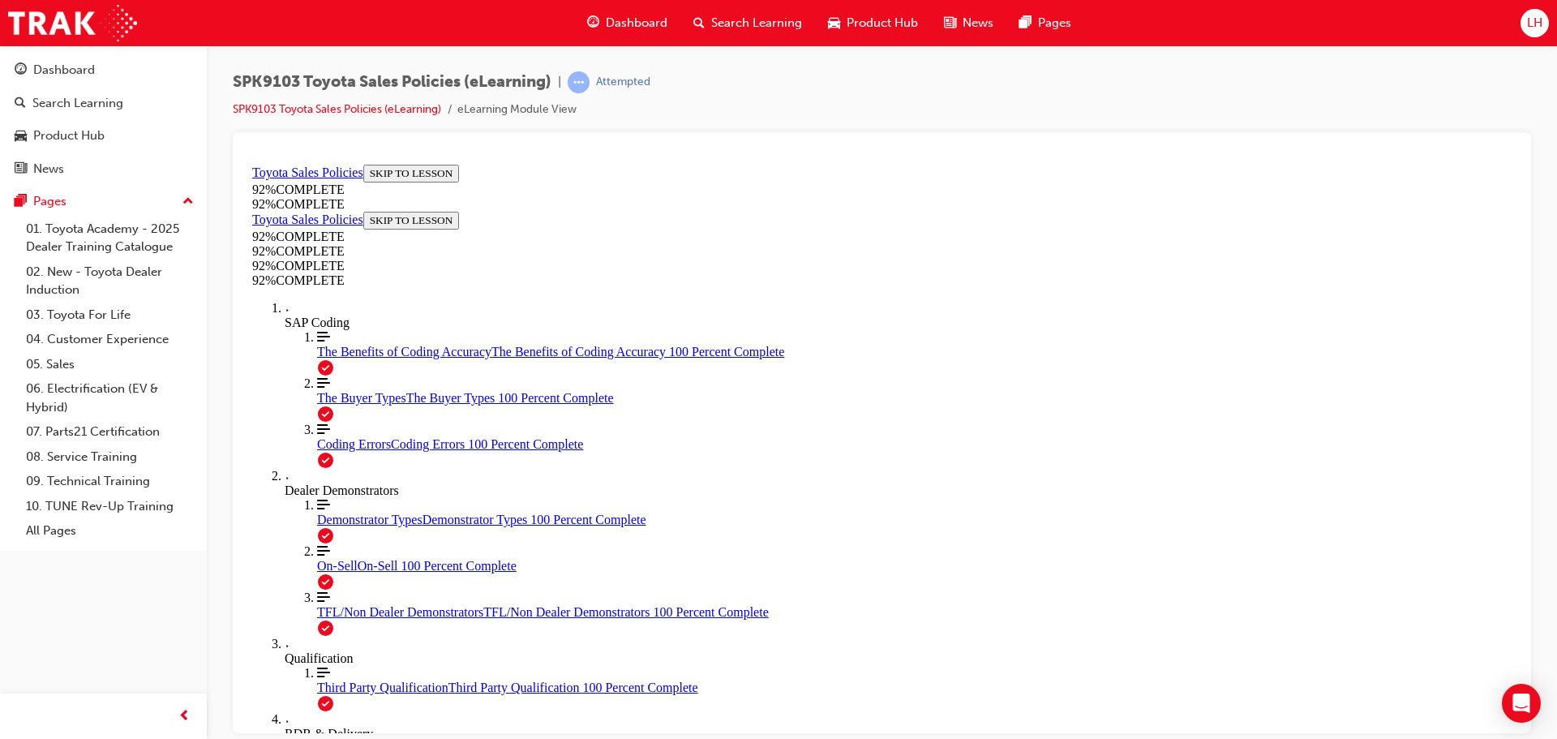
scroll to position [202, 0]
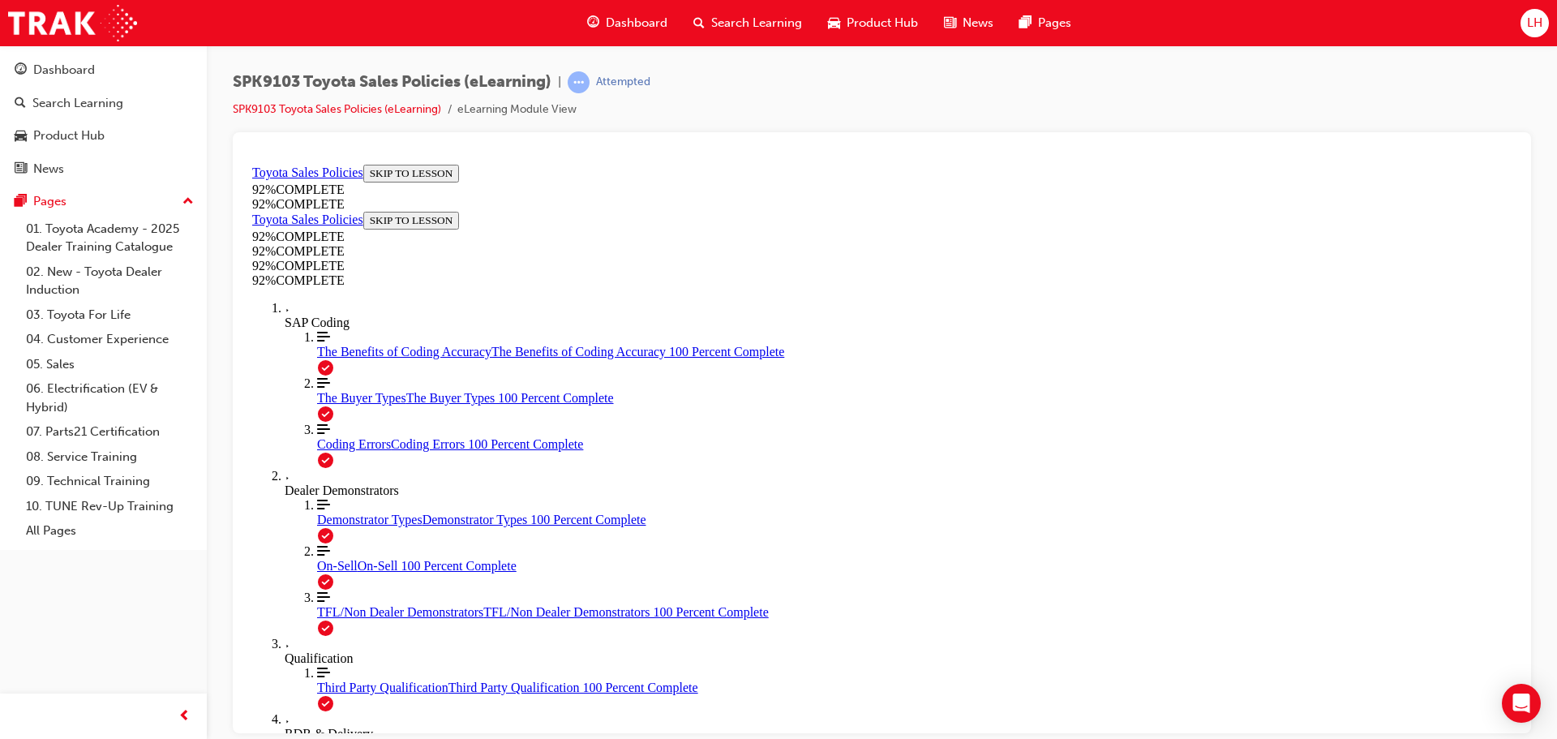
scroll to position [189, 0]
drag, startPoint x: 997, startPoint y: 705, endPoint x: 1027, endPoint y: 644, distance: 68.5
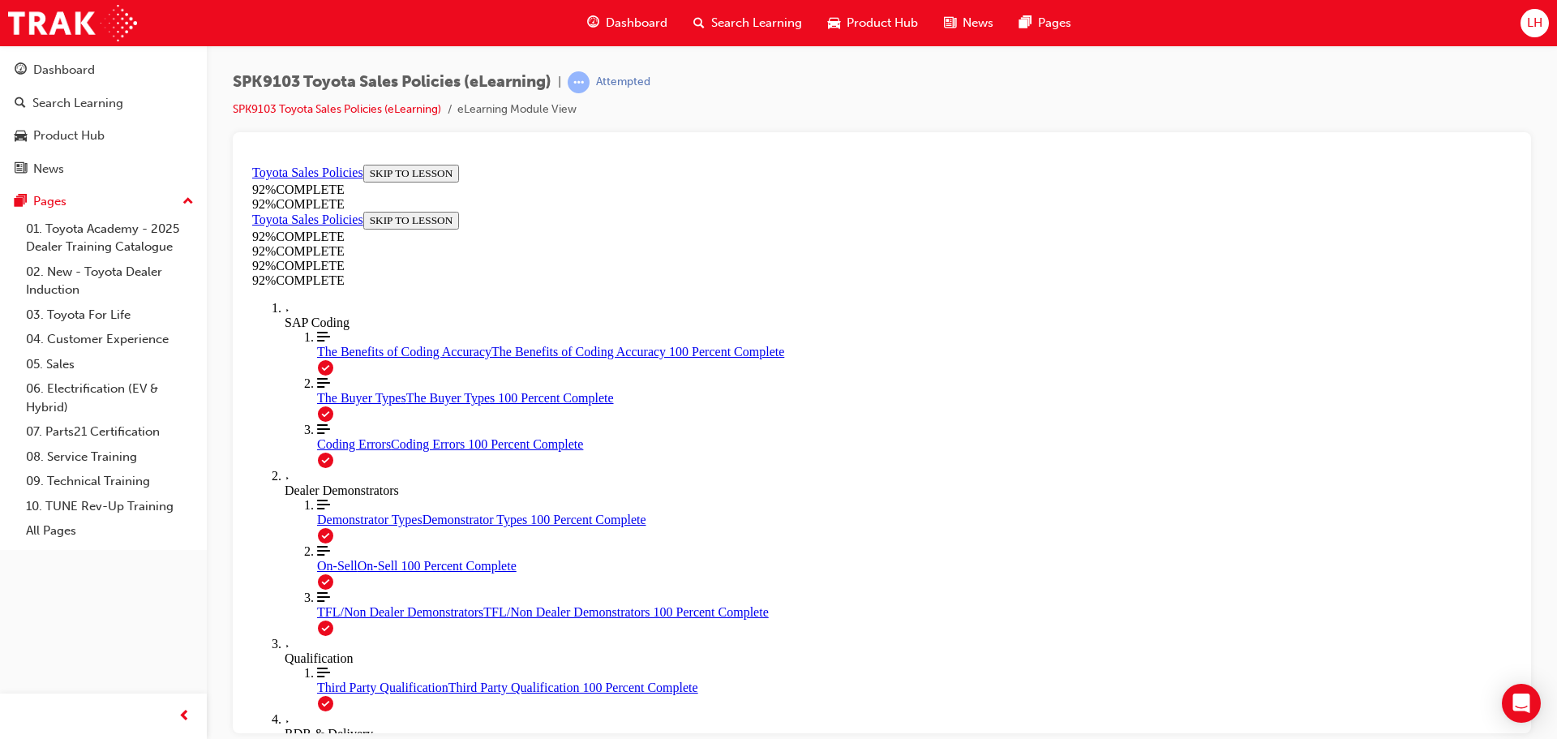
scroll to position [58, 0]
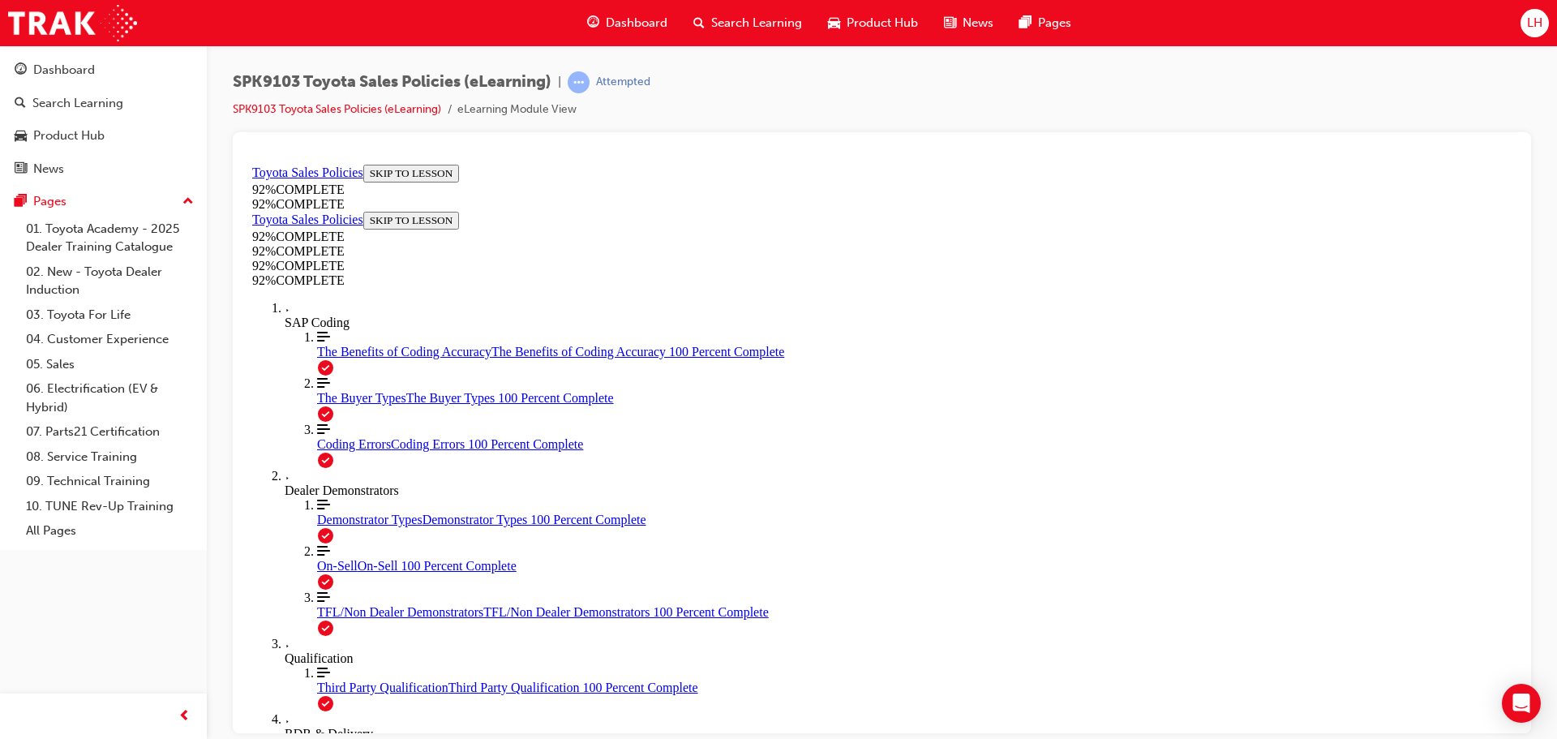
drag, startPoint x: 972, startPoint y: 693, endPoint x: 995, endPoint y: 675, distance: 28.9
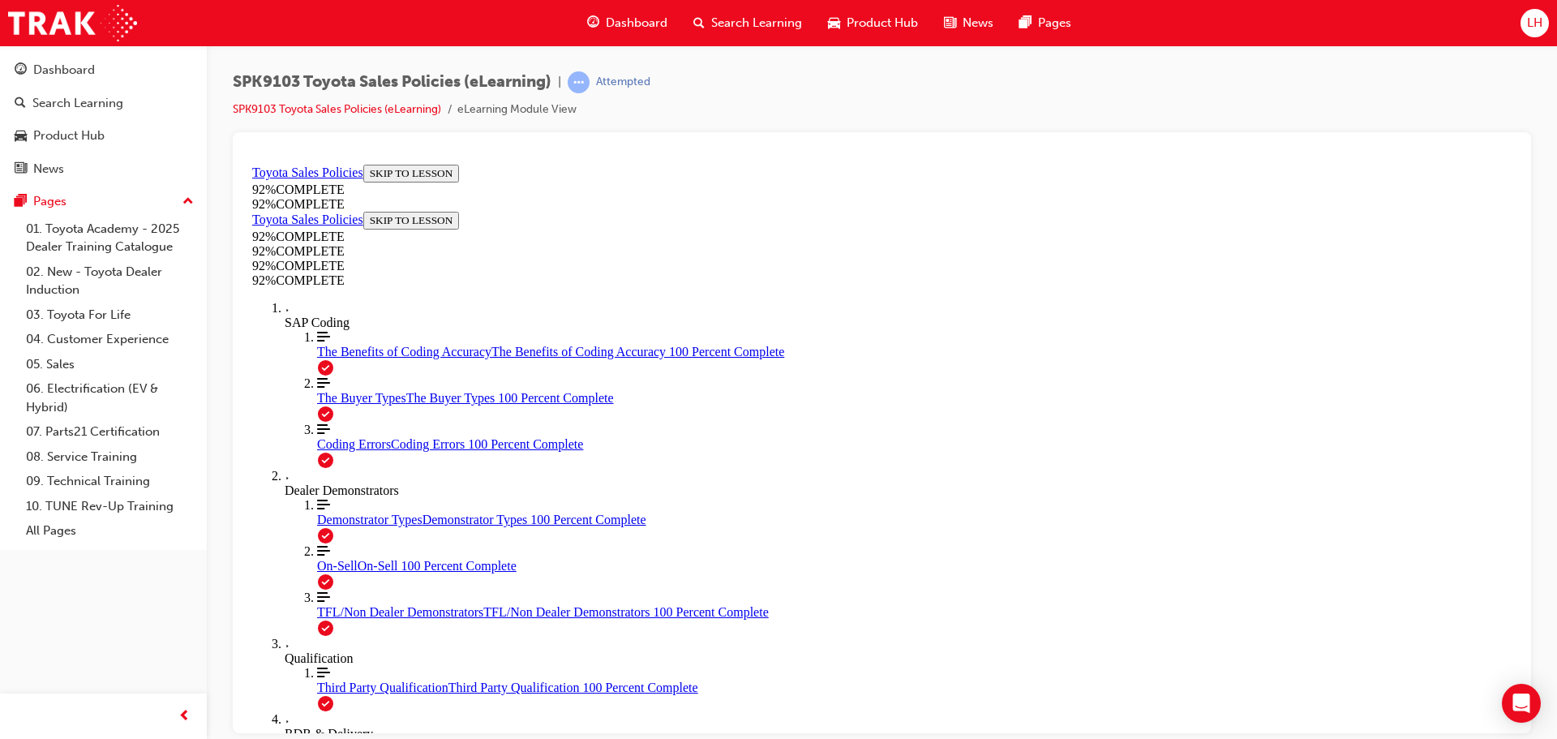
scroll to position [283, 0]
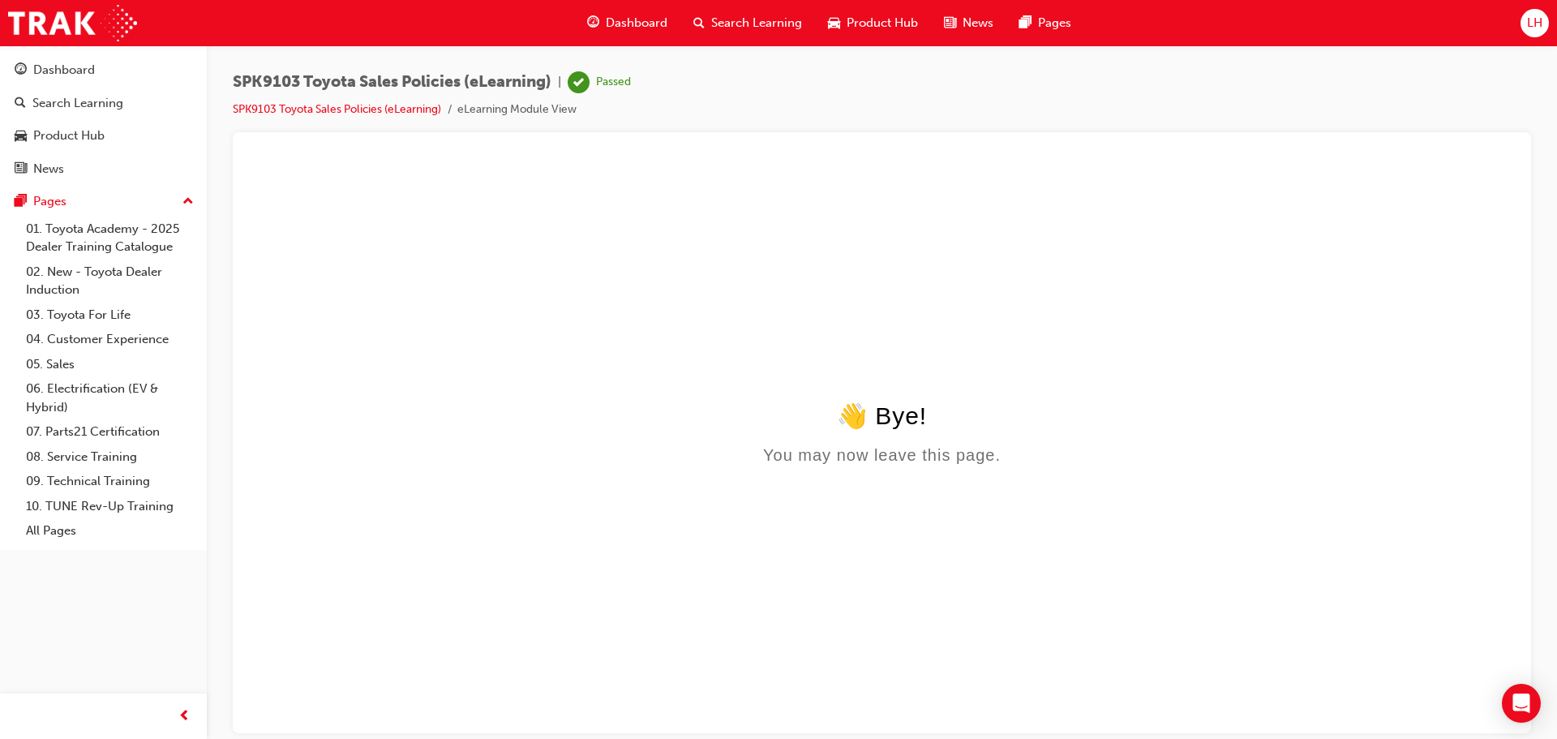
scroll to position [0, 0]
